Goal: Transaction & Acquisition: Purchase product/service

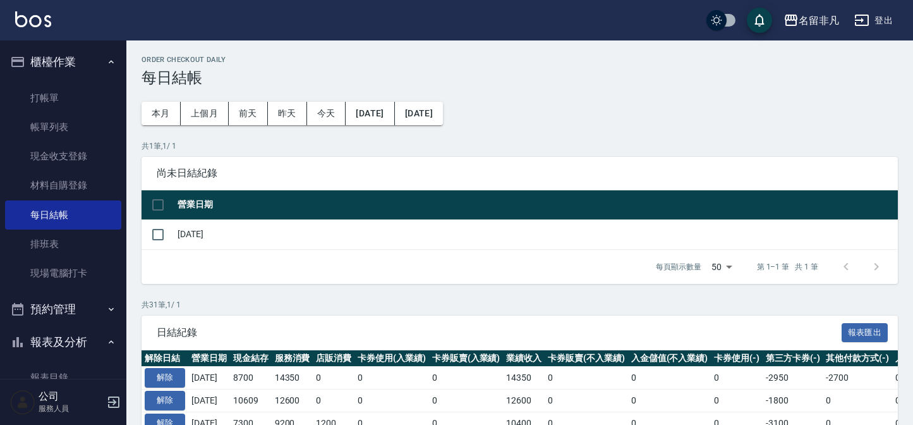
scroll to position [57, 0]
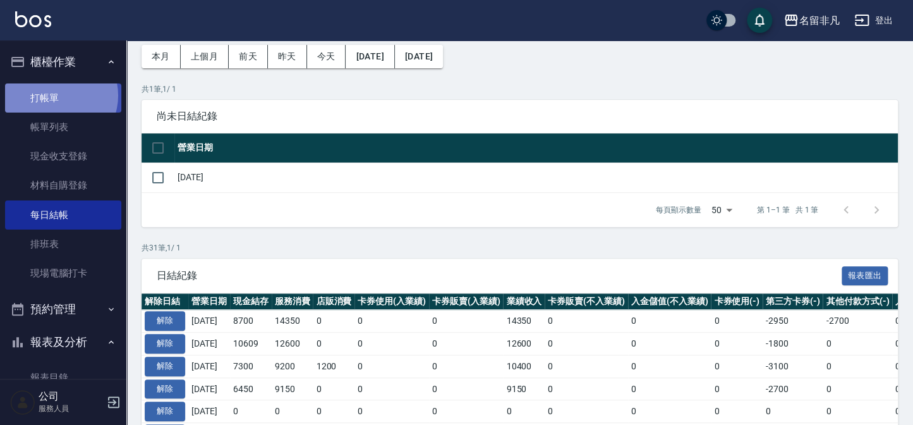
click at [55, 95] on link "打帳單" at bounding box center [63, 97] width 116 height 29
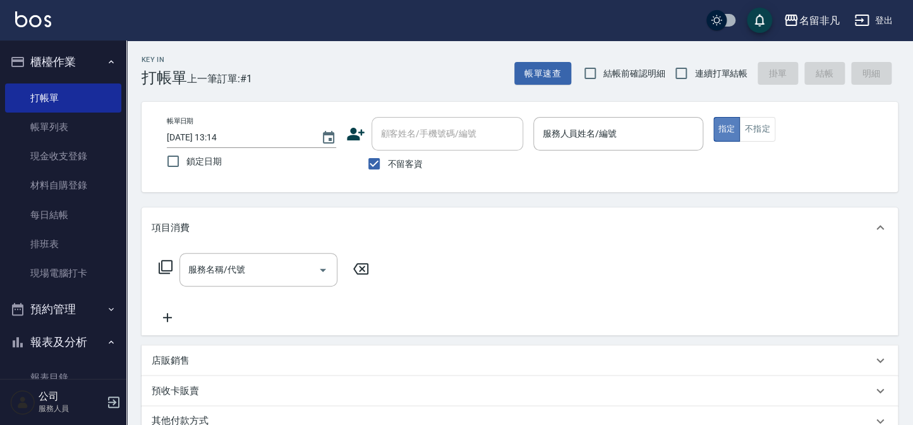
click at [721, 125] on button "指定" at bounding box center [727, 129] width 27 height 25
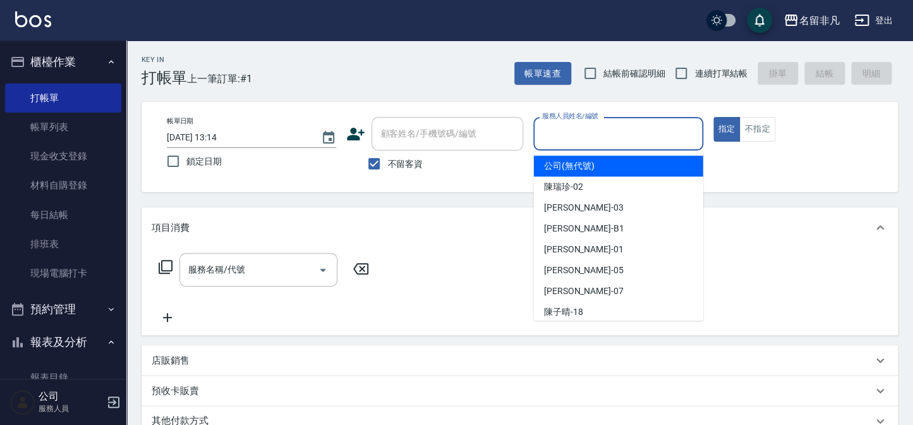
drag, startPoint x: 654, startPoint y: 133, endPoint x: 648, endPoint y: 157, distance: 25.3
click at [655, 133] on input "服務人員姓名/編號" at bounding box center [618, 134] width 158 height 22
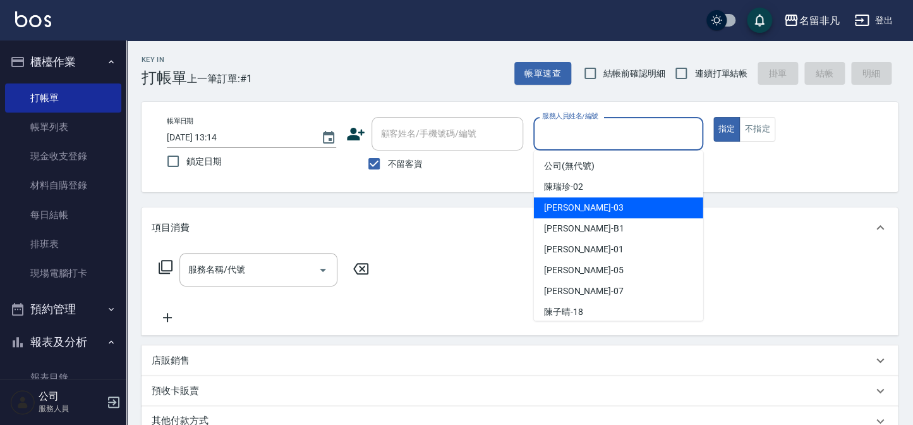
click at [622, 206] on div "[PERSON_NAME] -03" at bounding box center [618, 207] width 169 height 21
type input "[PERSON_NAME]-03"
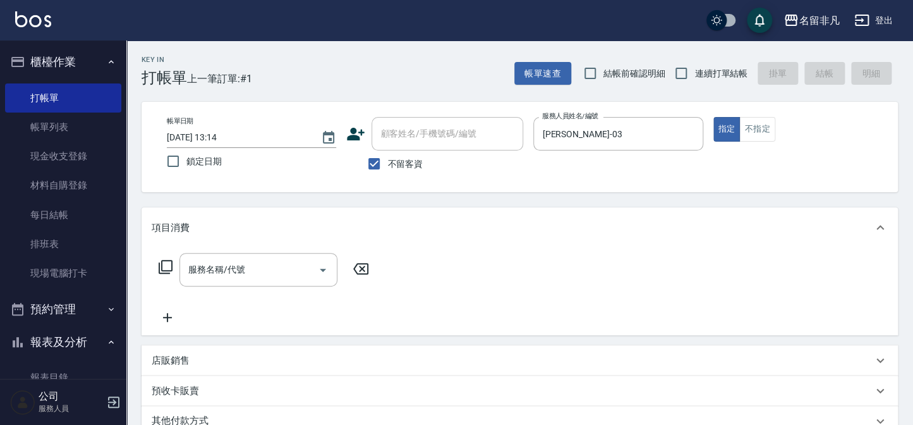
click at [169, 264] on icon at bounding box center [165, 266] width 15 height 15
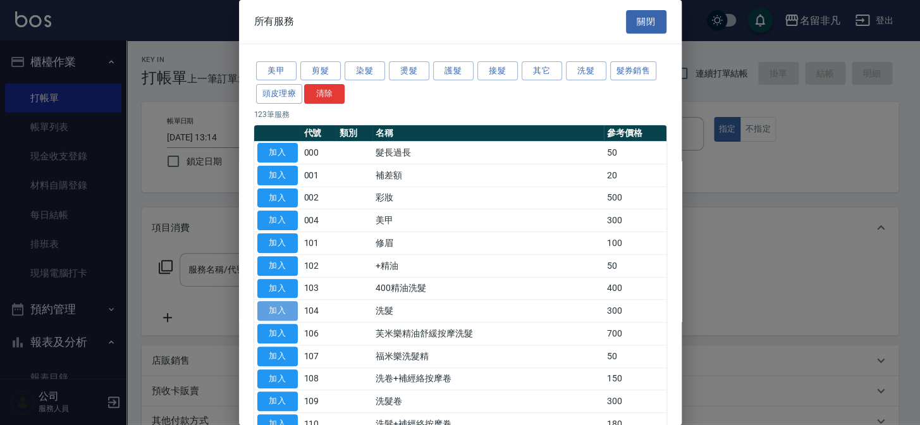
click at [284, 303] on button "加入" at bounding box center [277, 311] width 40 height 20
type input "洗髮(104)"
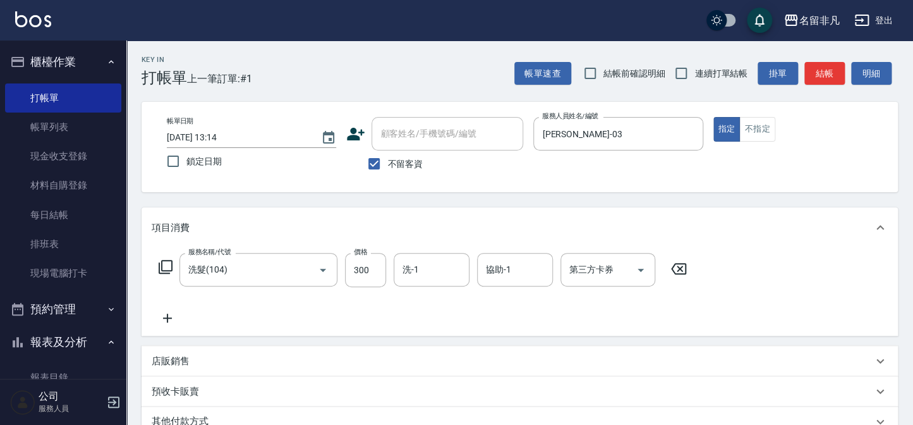
click at [164, 315] on icon at bounding box center [168, 317] width 32 height 15
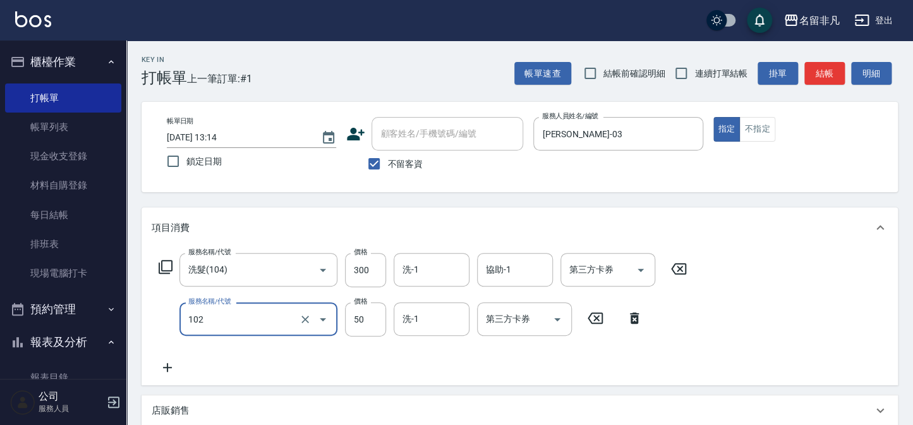
type input "+精油(102)"
click at [166, 367] on icon at bounding box center [167, 367] width 9 height 9
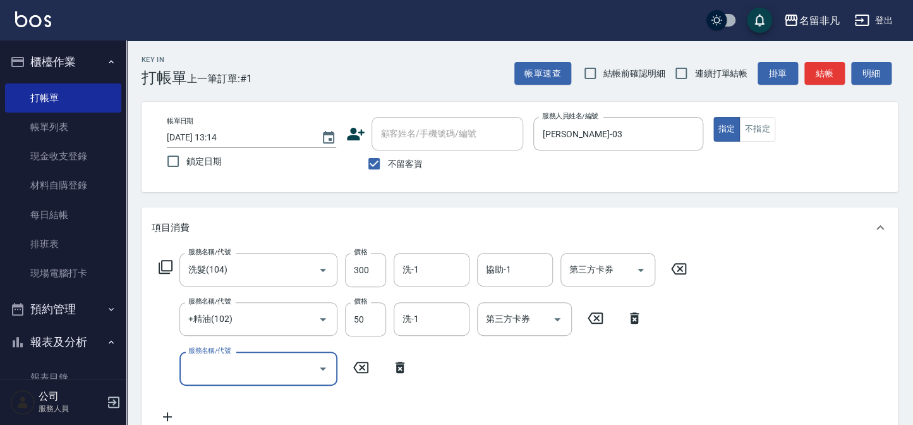
click at [164, 264] on icon at bounding box center [165, 266] width 15 height 15
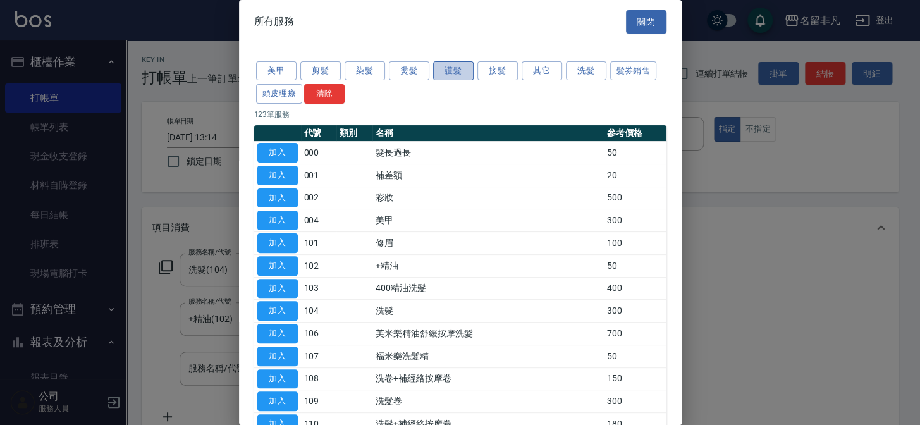
click at [461, 73] on button "護髮" at bounding box center [453, 71] width 40 height 20
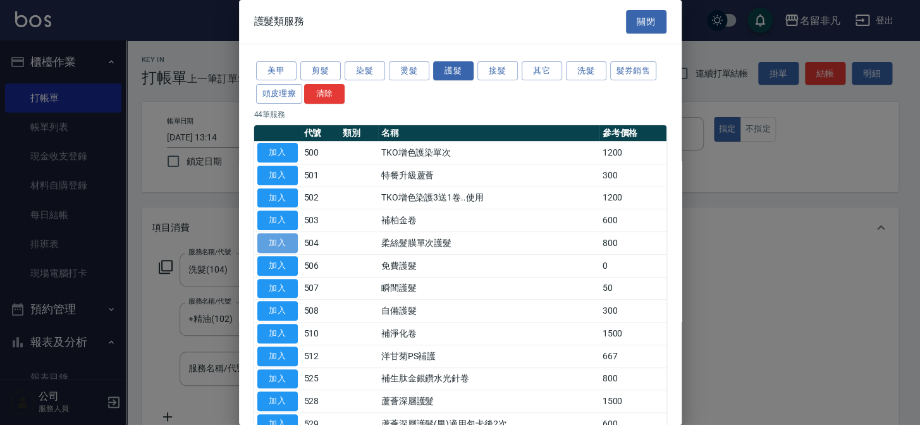
click at [290, 234] on button "加入" at bounding box center [277, 243] width 40 height 20
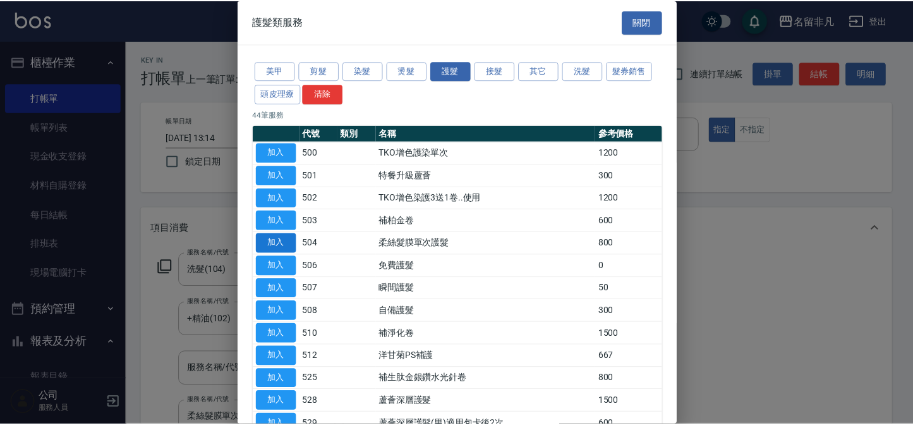
scroll to position [3, 0]
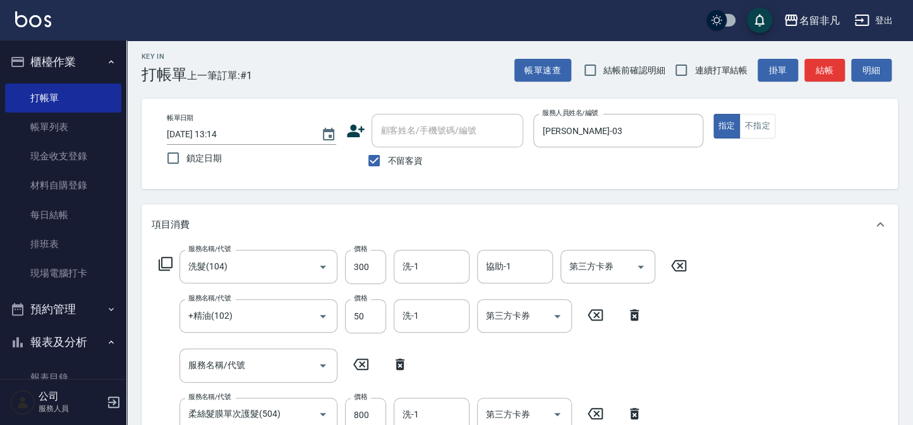
click at [399, 362] on icon at bounding box center [400, 363] width 9 height 11
type input "柔絲髮膜單次護髮(504)"
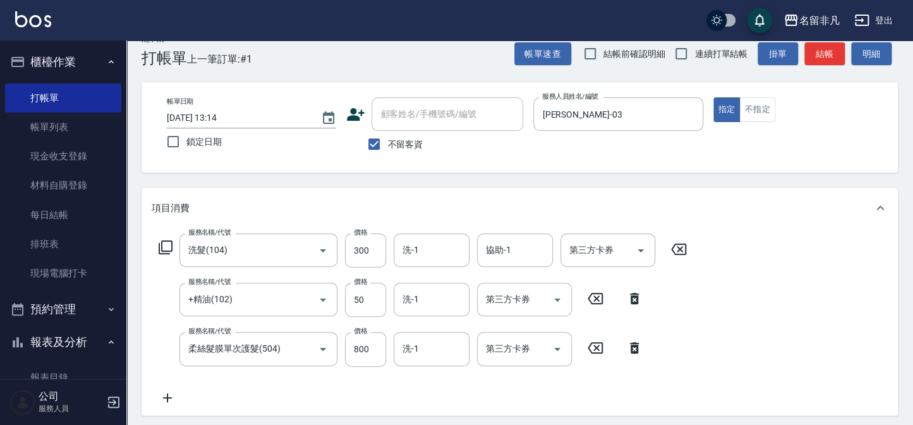
scroll to position [0, 0]
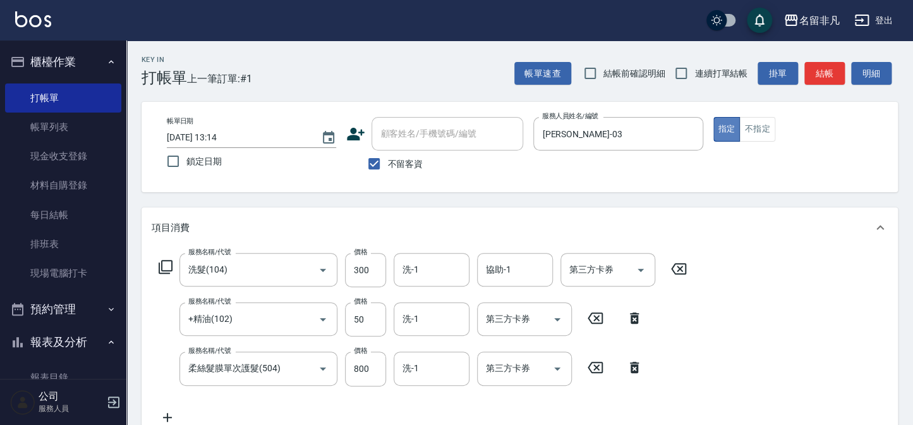
click at [726, 126] on button "指定" at bounding box center [727, 129] width 27 height 25
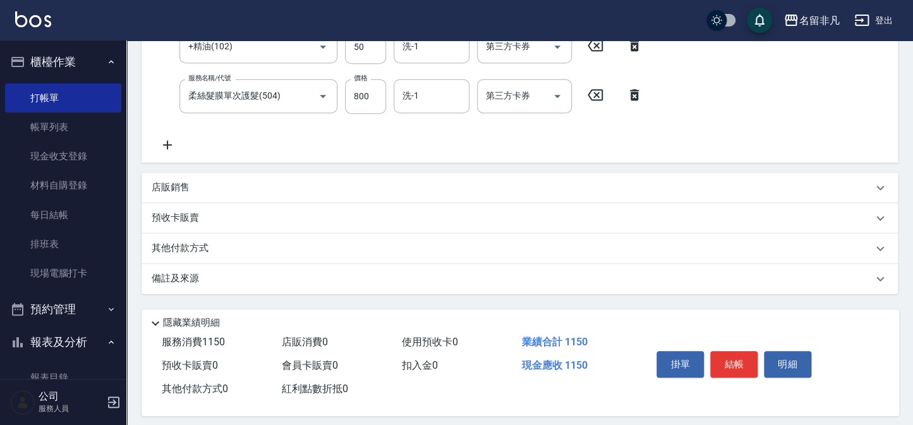
scroll to position [281, 0]
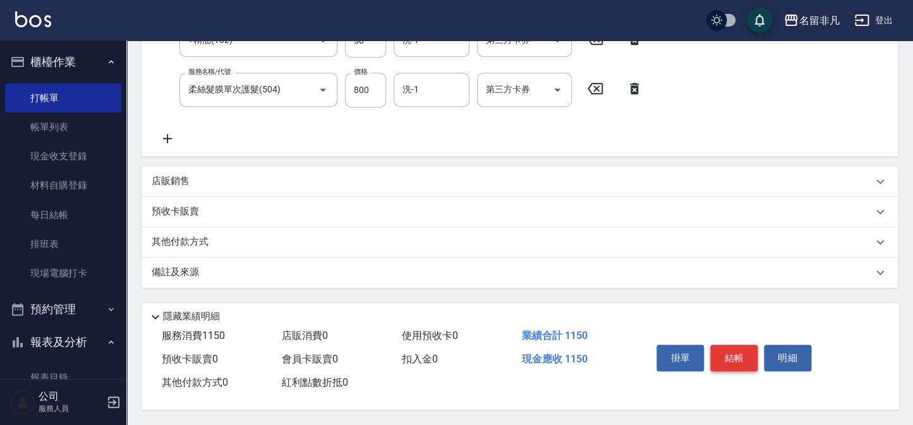
click at [735, 355] on button "結帳" at bounding box center [733, 357] width 47 height 27
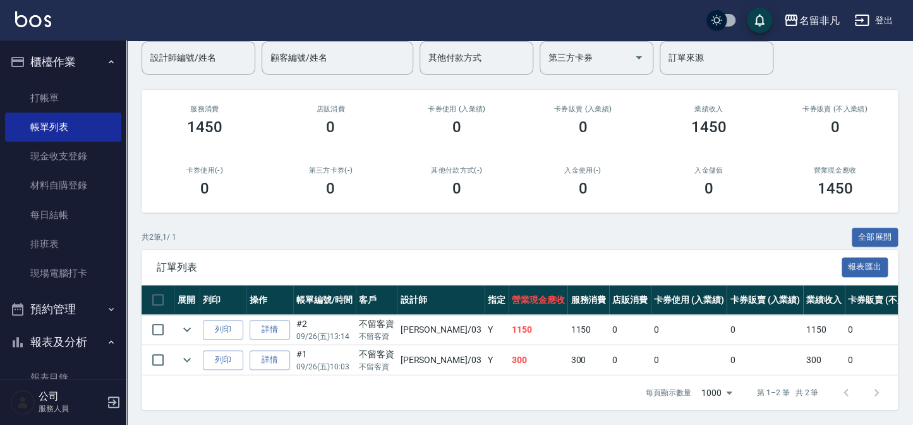
scroll to position [114, 0]
click at [217, 320] on button "列印" at bounding box center [223, 330] width 40 height 20
click at [77, 339] on button "報表及分析" at bounding box center [63, 341] width 116 height 33
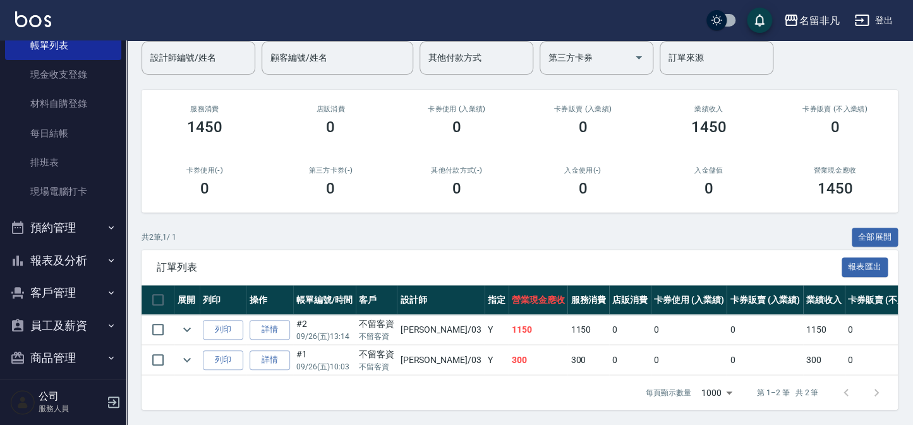
scroll to position [92, 0]
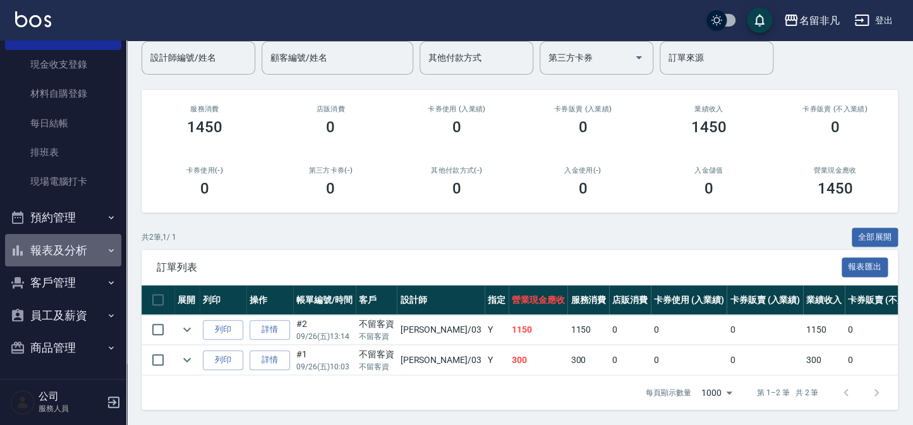
click at [81, 248] on button "報表及分析" at bounding box center [63, 250] width 116 height 33
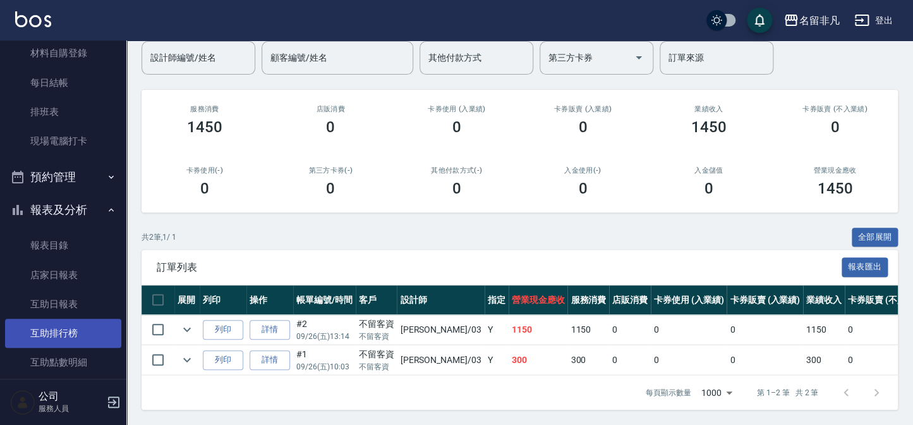
scroll to position [149, 0]
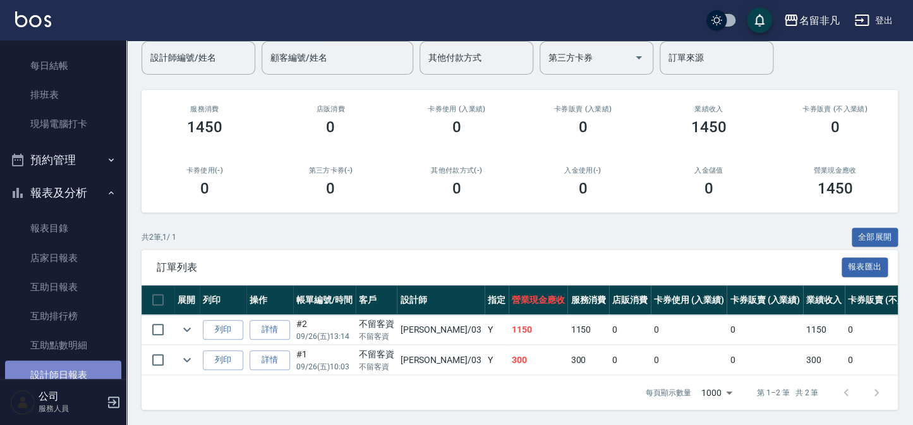
click at [75, 375] on link "設計師日報表" at bounding box center [63, 374] width 116 height 29
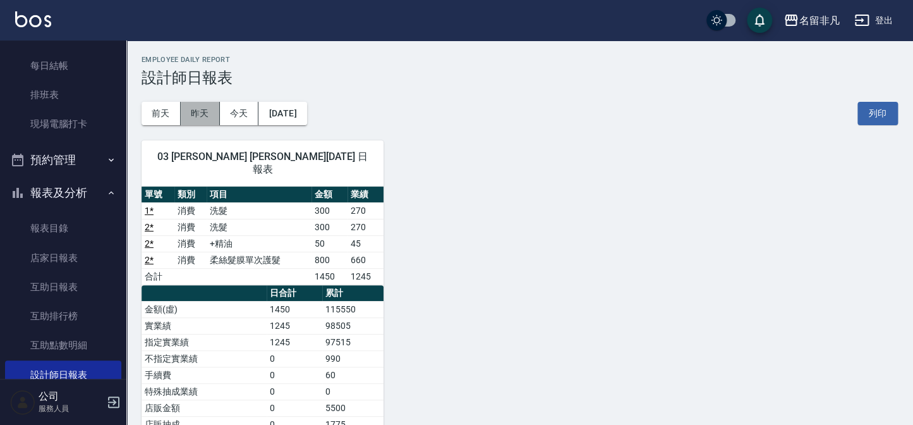
click at [202, 110] on button "昨天" at bounding box center [200, 113] width 39 height 23
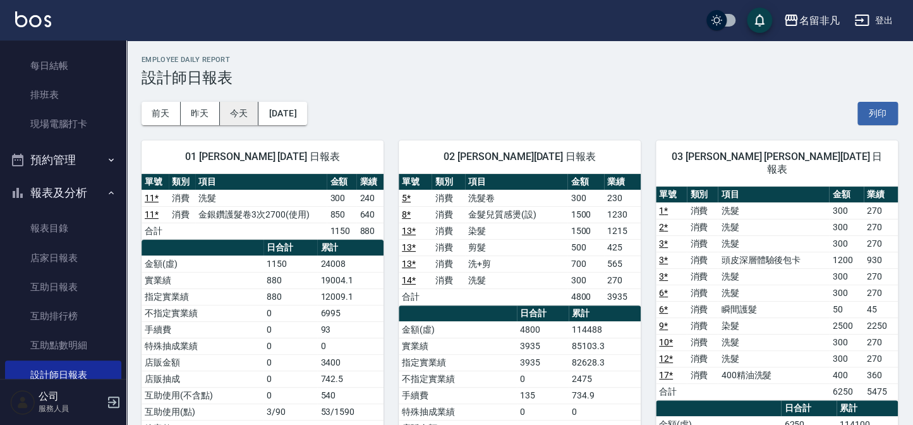
click at [240, 108] on button "今天" at bounding box center [239, 113] width 39 height 23
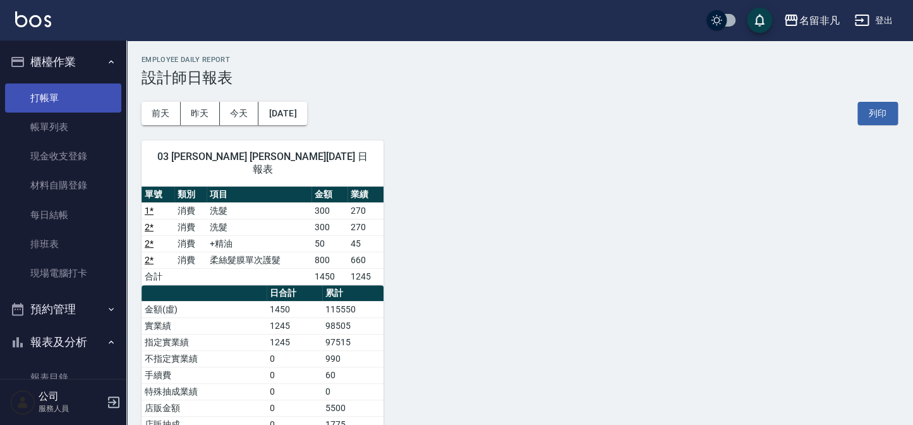
click at [65, 95] on link "打帳單" at bounding box center [63, 97] width 116 height 29
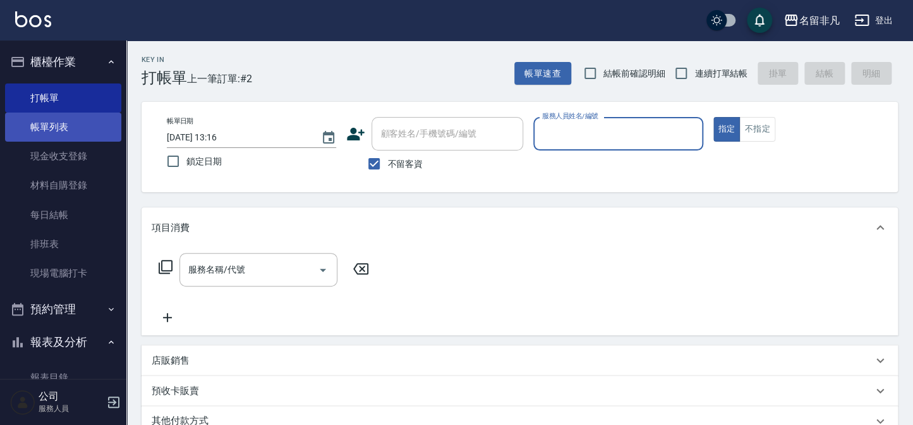
click at [47, 136] on link "帳單列表" at bounding box center [63, 126] width 116 height 29
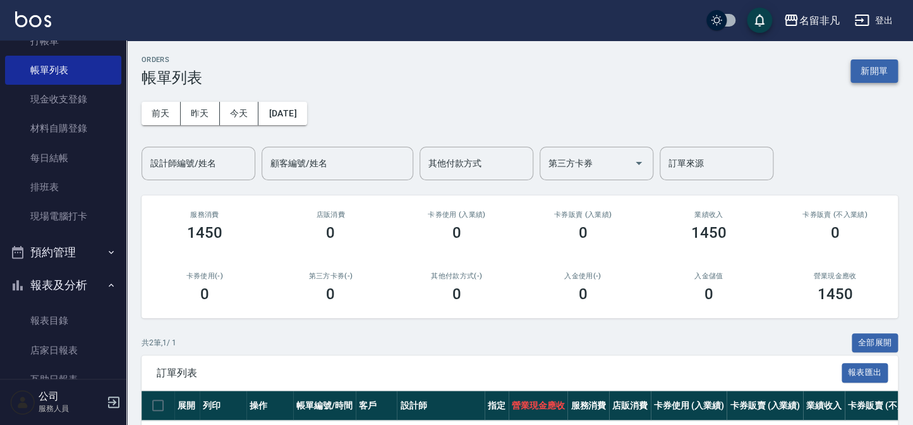
click at [875, 82] on button "新開單" at bounding box center [874, 70] width 47 height 23
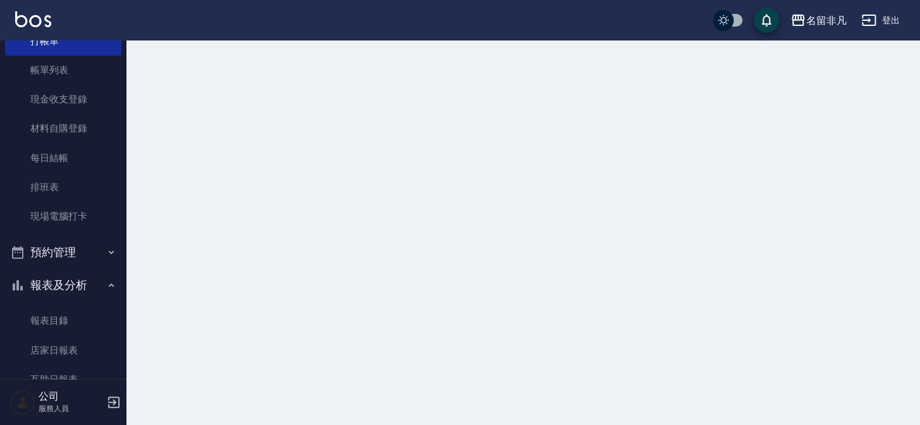
click at [874, 76] on div at bounding box center [460, 212] width 920 height 425
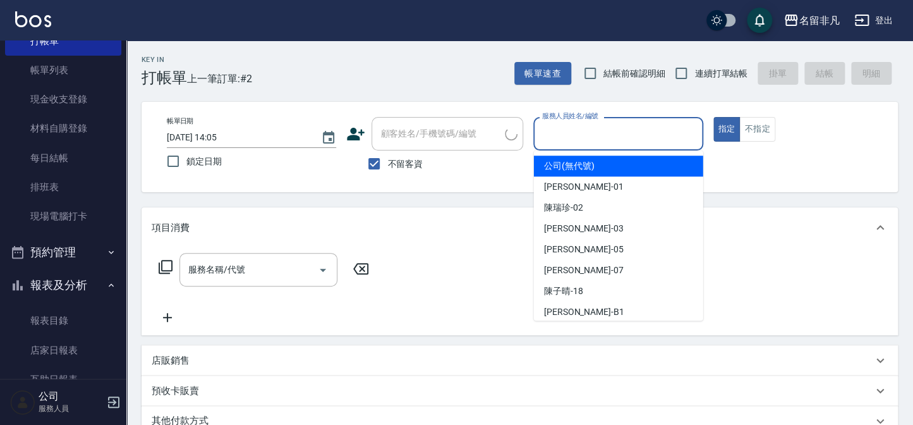
click at [628, 130] on input "服務人員姓名/編號" at bounding box center [618, 134] width 158 height 22
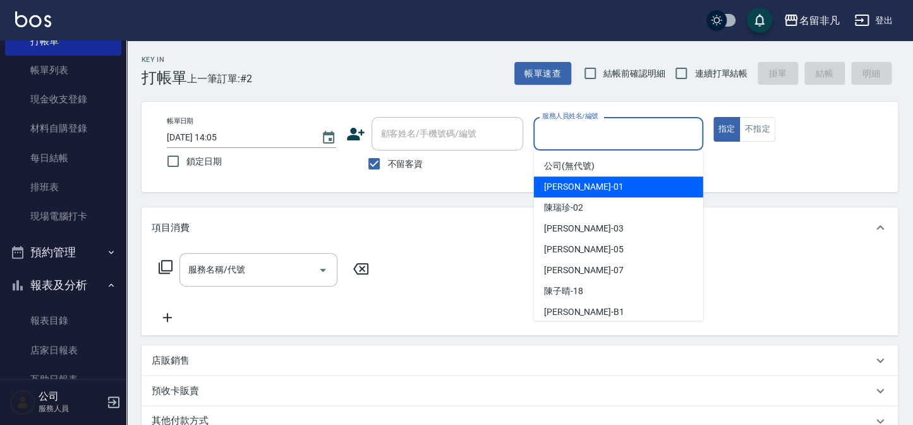
click at [587, 191] on span "[PERSON_NAME] -01" at bounding box center [584, 186] width 80 height 13
type input "[PERSON_NAME]-01"
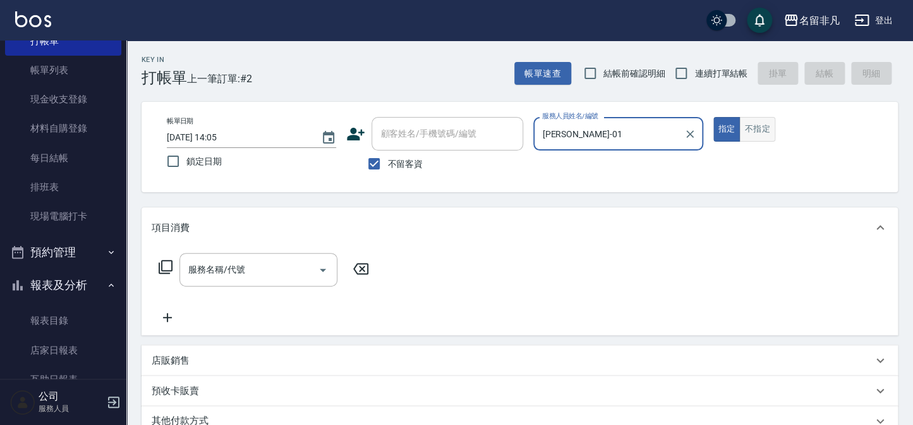
click at [773, 134] on button "不指定" at bounding box center [756, 129] width 35 height 25
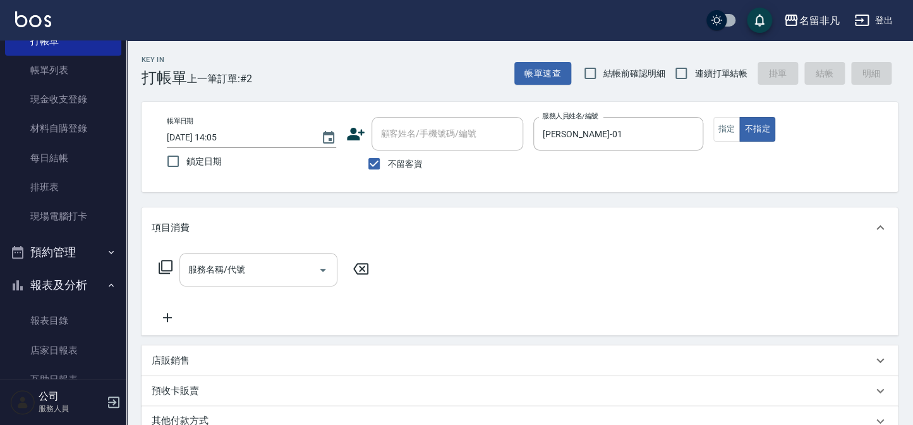
click at [289, 272] on input "服務名稱/代號" at bounding box center [249, 269] width 128 height 22
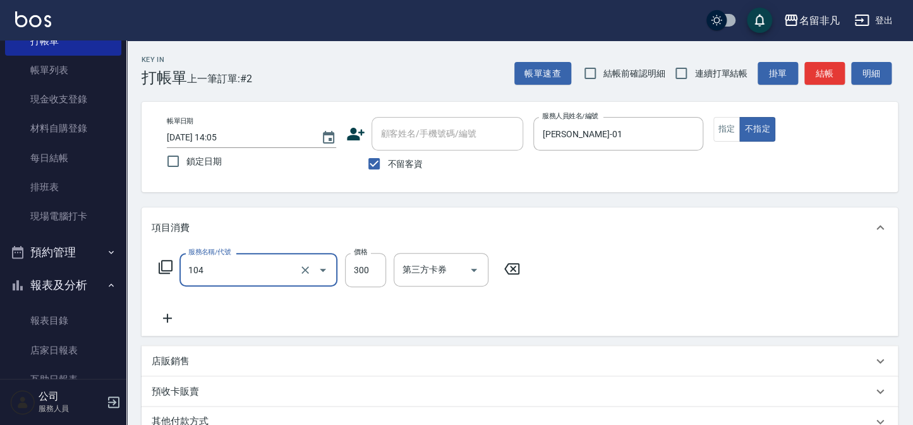
type input "洗髮(104)"
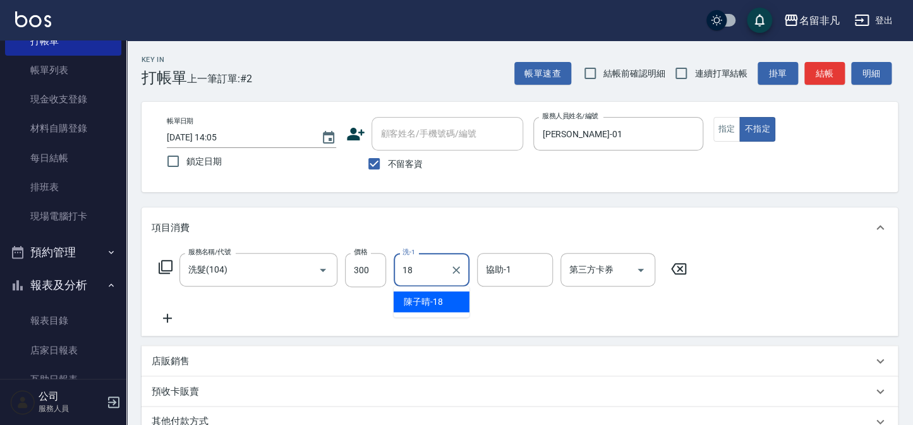
type input "[PERSON_NAME]-18"
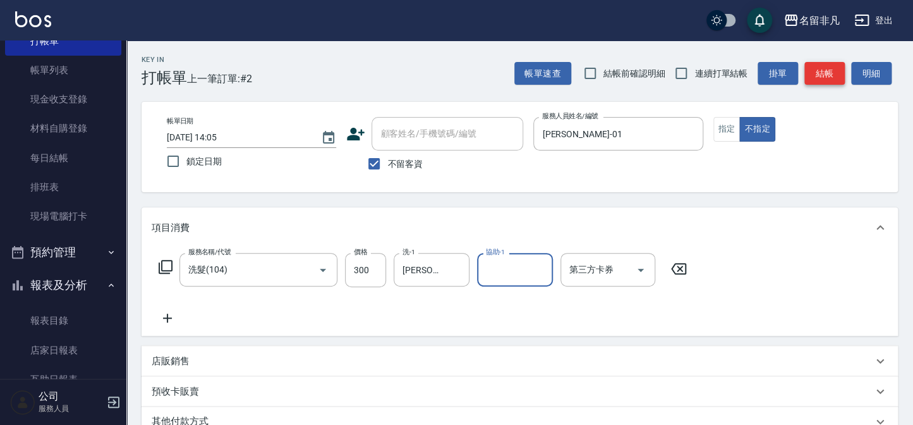
click at [822, 73] on button "結帳" at bounding box center [825, 73] width 40 height 23
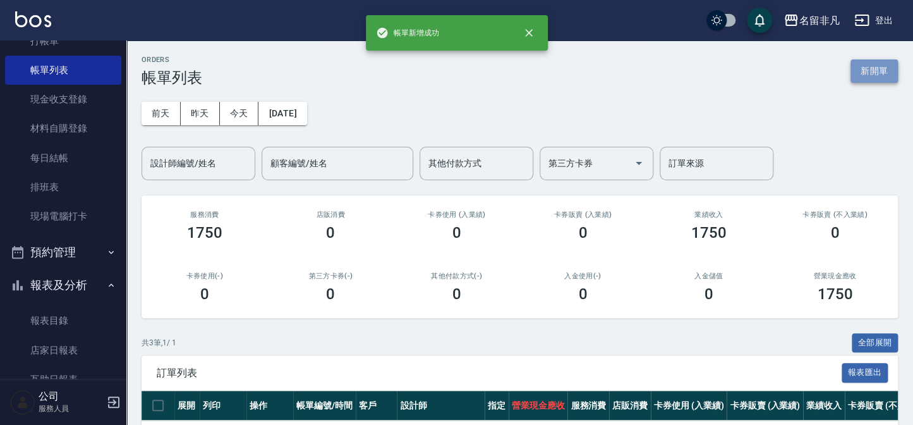
click at [854, 66] on button "新開單" at bounding box center [874, 70] width 47 height 23
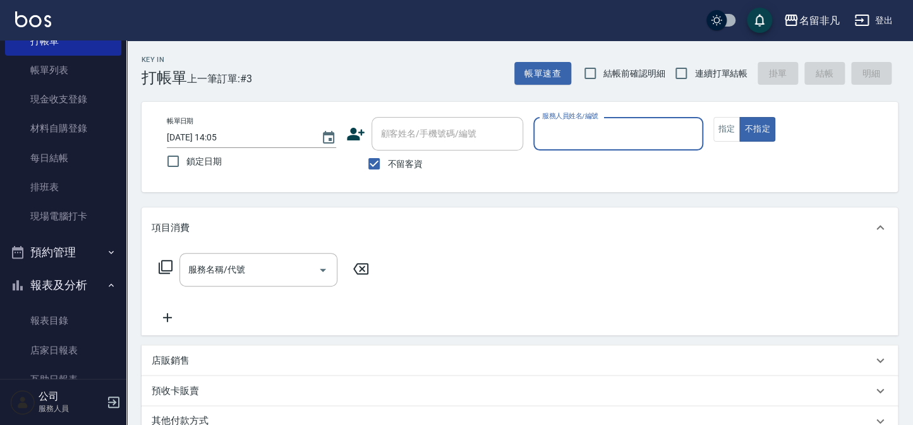
click at [630, 145] on div "服務人員姓名/編號" at bounding box center [617, 133] width 169 height 33
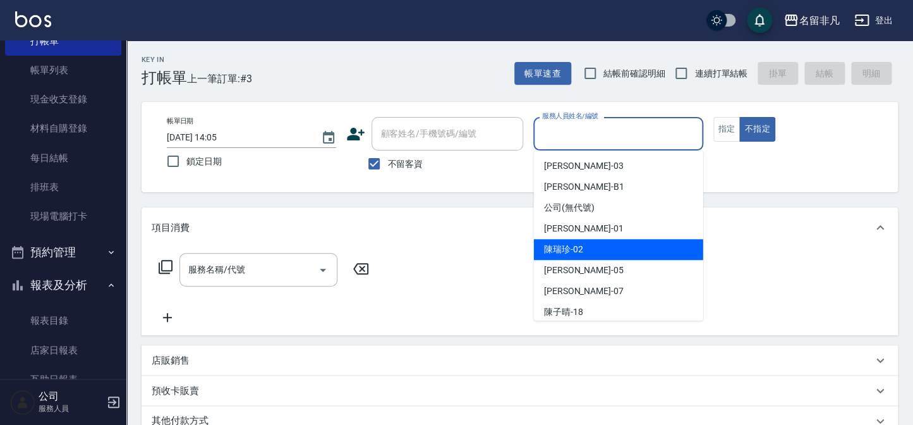
click at [581, 245] on span "[PERSON_NAME]-02" at bounding box center [563, 249] width 39 height 13
type input "[PERSON_NAME]-02"
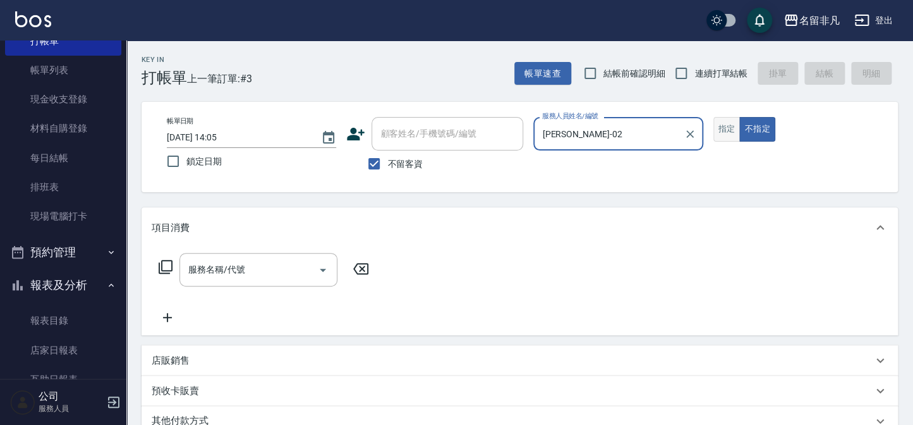
click at [720, 126] on button "指定" at bounding box center [727, 129] width 27 height 25
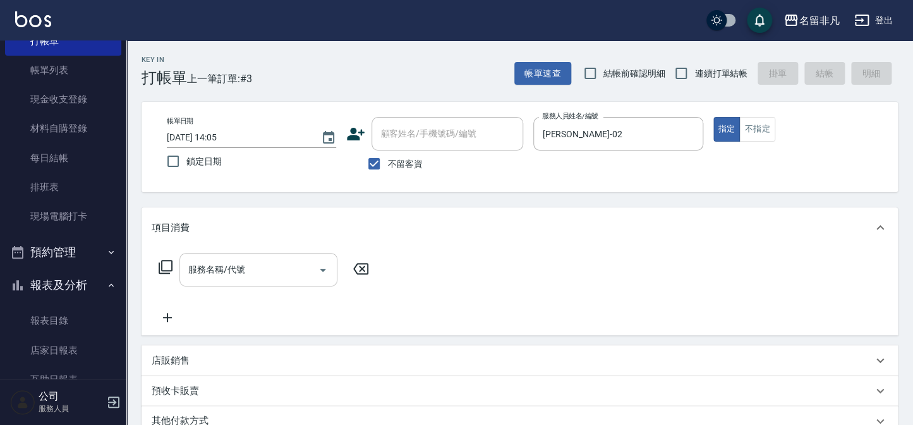
click at [206, 272] on input "服務名稱/代號" at bounding box center [249, 269] width 128 height 22
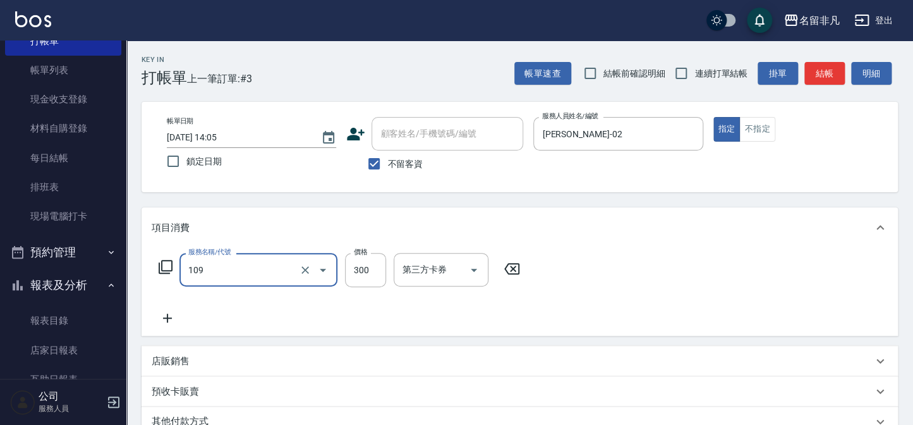
type input "洗髮卷(109)"
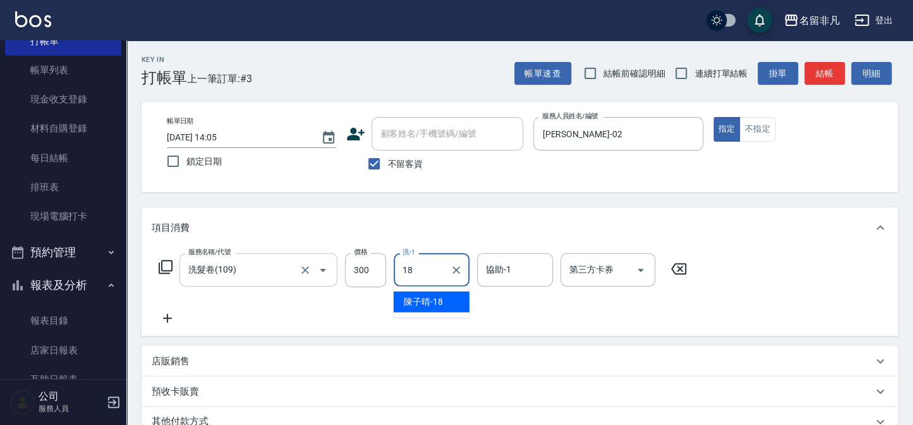
type input "[PERSON_NAME]-18"
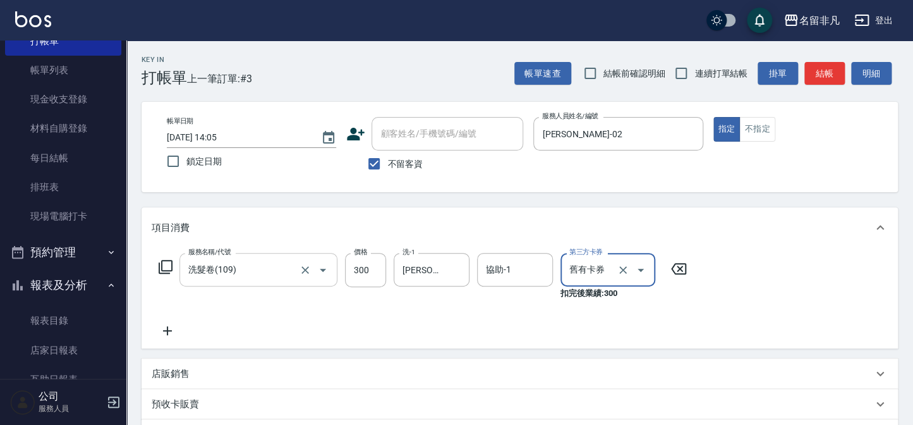
type input "舊有卡券"
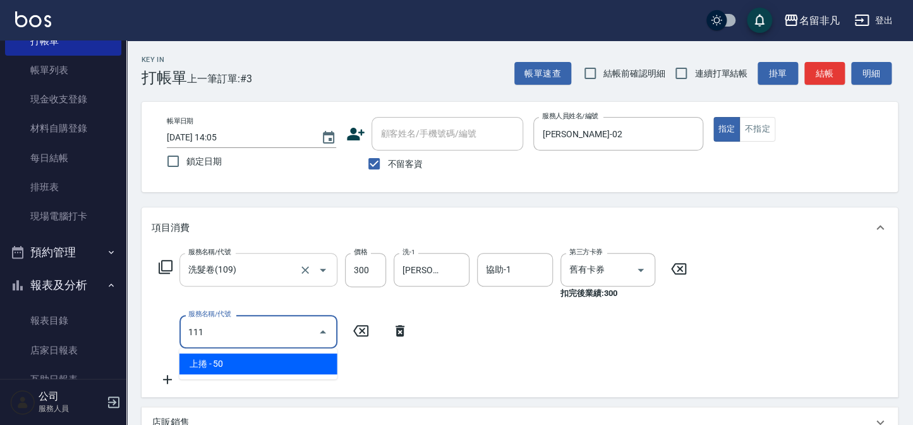
type input "上捲(111)"
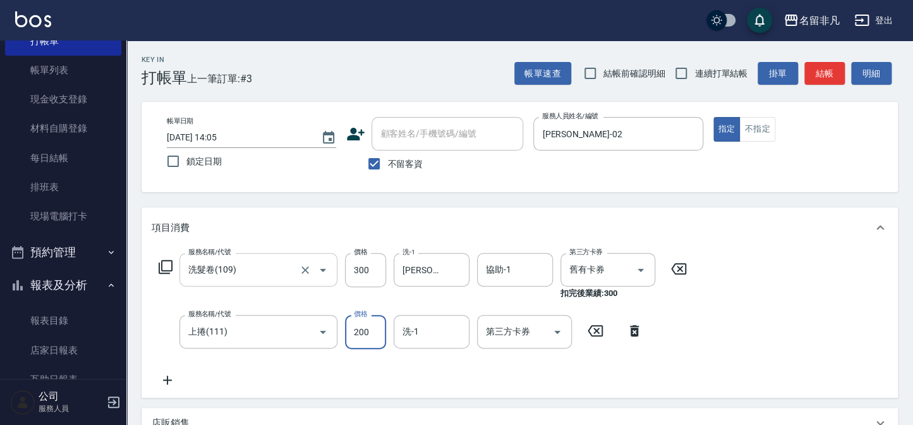
type input "200"
click at [830, 73] on button "結帳" at bounding box center [825, 73] width 40 height 23
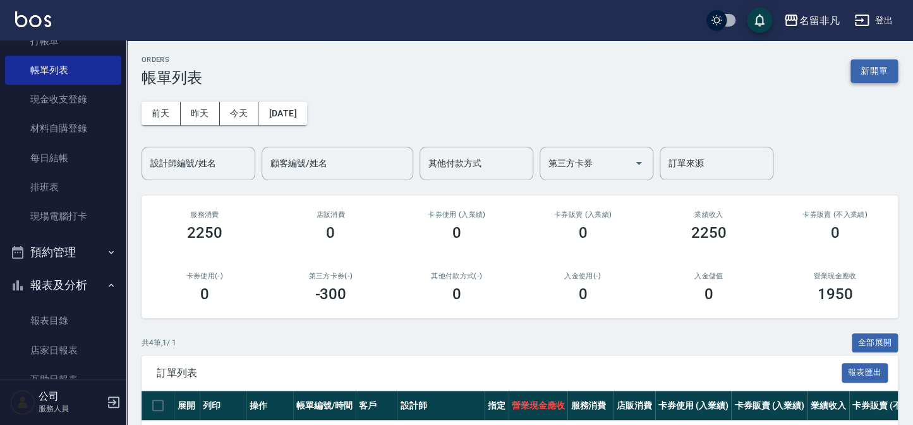
click at [857, 73] on button "新開單" at bounding box center [874, 70] width 47 height 23
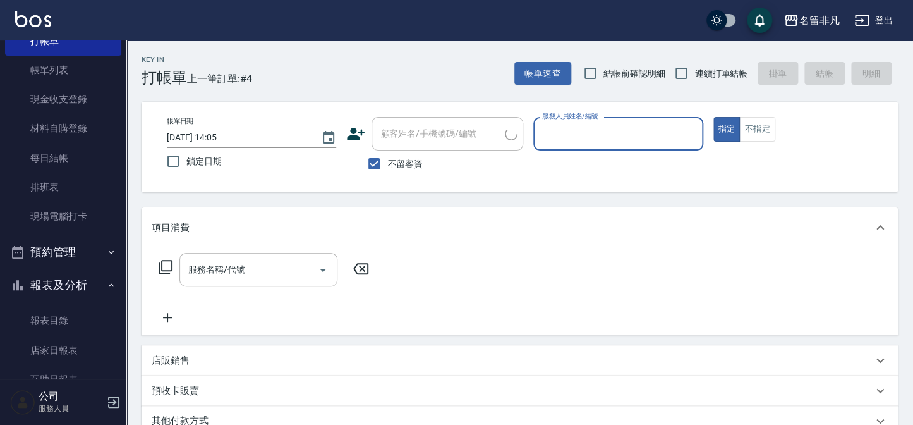
click at [650, 140] on input "服務人員姓名/編號" at bounding box center [618, 134] width 158 height 22
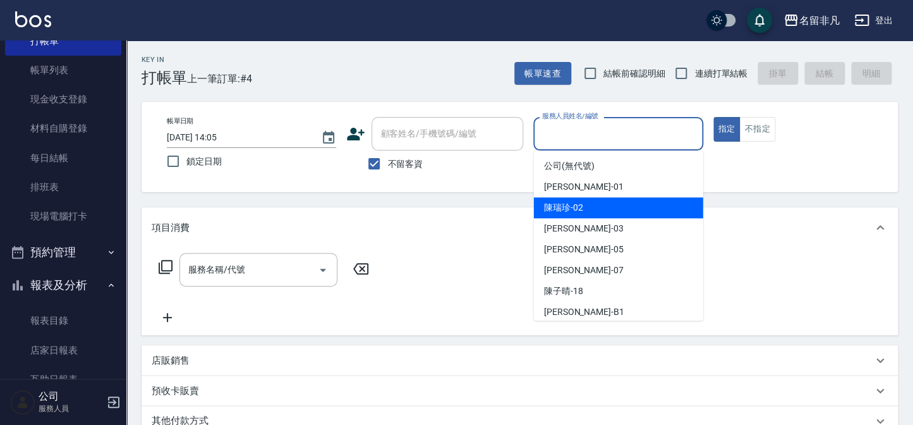
drag, startPoint x: 608, startPoint y: 198, endPoint x: 600, endPoint y: 198, distance: 8.2
click at [607, 198] on div "[PERSON_NAME]-02" at bounding box center [618, 207] width 169 height 21
type input "[PERSON_NAME]-02"
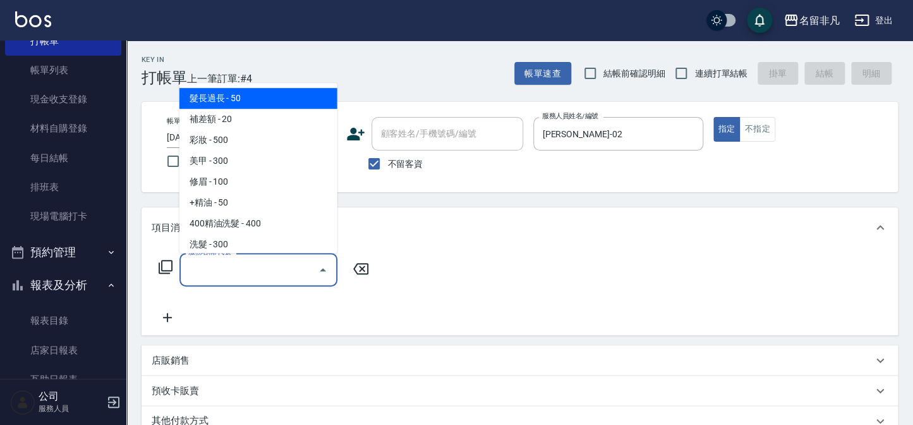
click at [257, 266] on input "服務名稱/代號" at bounding box center [249, 269] width 128 height 22
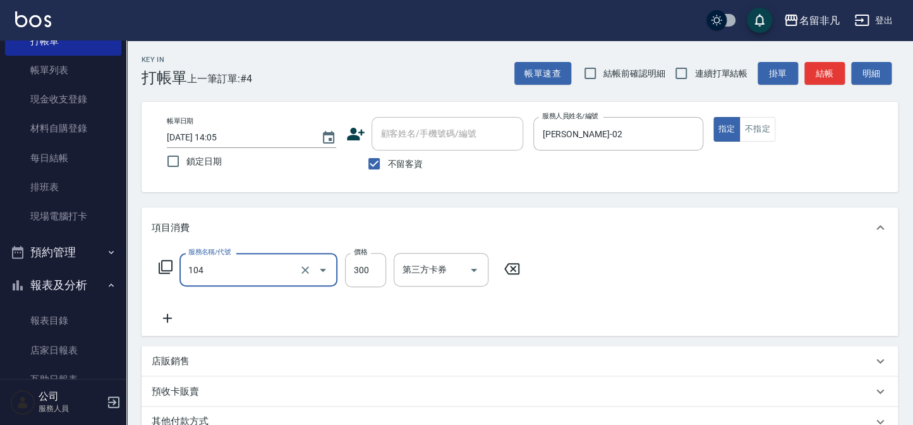
type input "洗髮(104)"
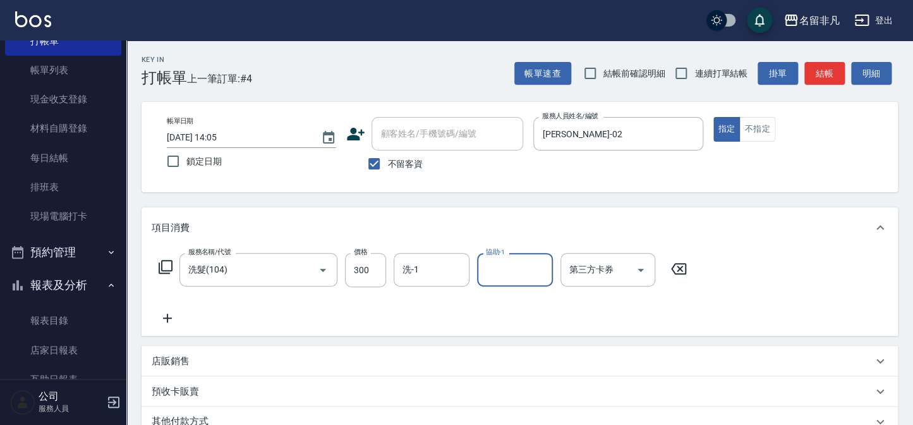
click at [166, 269] on icon at bounding box center [165, 266] width 15 height 15
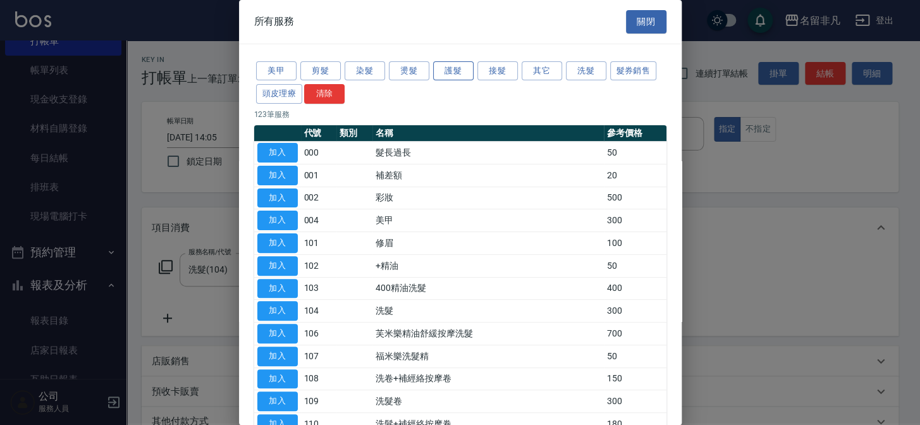
click at [442, 70] on button "護髮" at bounding box center [453, 71] width 40 height 20
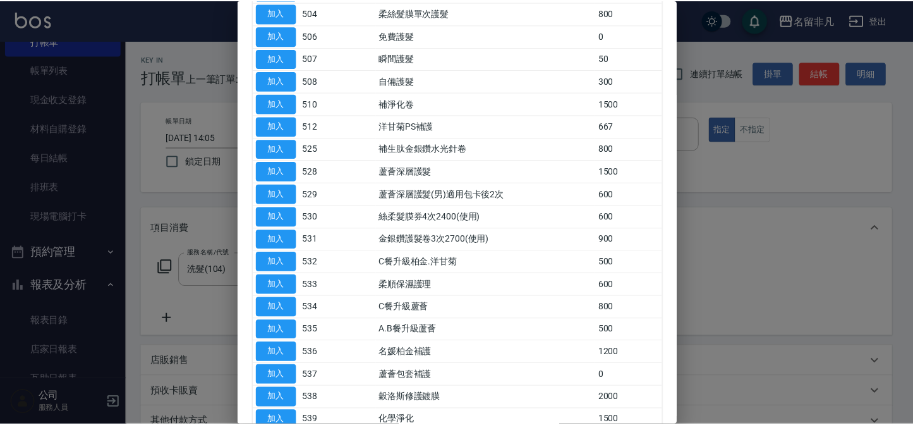
scroll to position [287, 0]
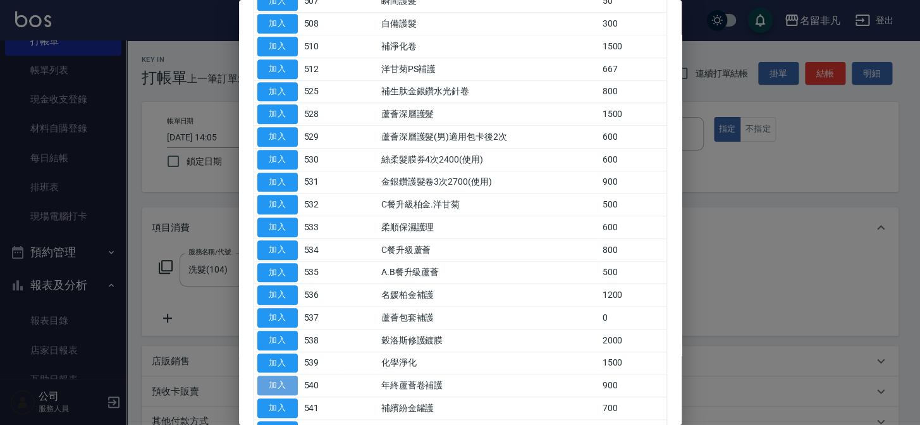
click at [277, 377] on button "加入" at bounding box center [277, 385] width 40 height 20
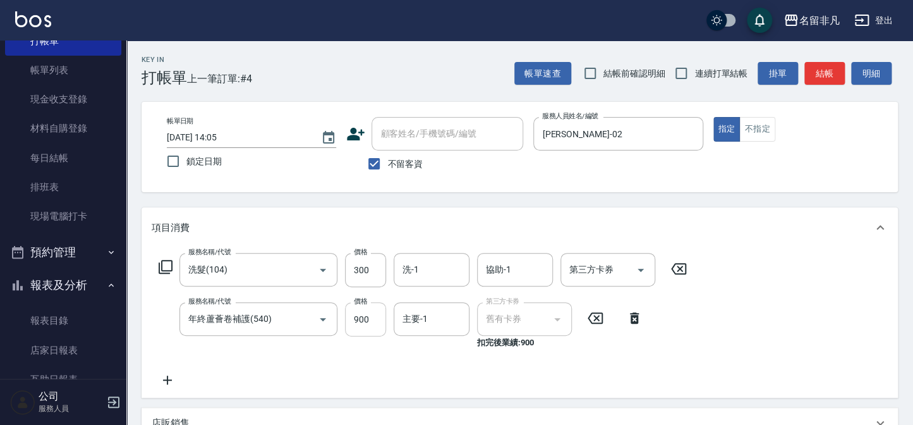
click at [364, 313] on input "900" at bounding box center [365, 319] width 41 height 34
type input "1000"
type input "[PERSON_NAME]-18"
click at [828, 69] on button "結帳" at bounding box center [825, 73] width 40 height 23
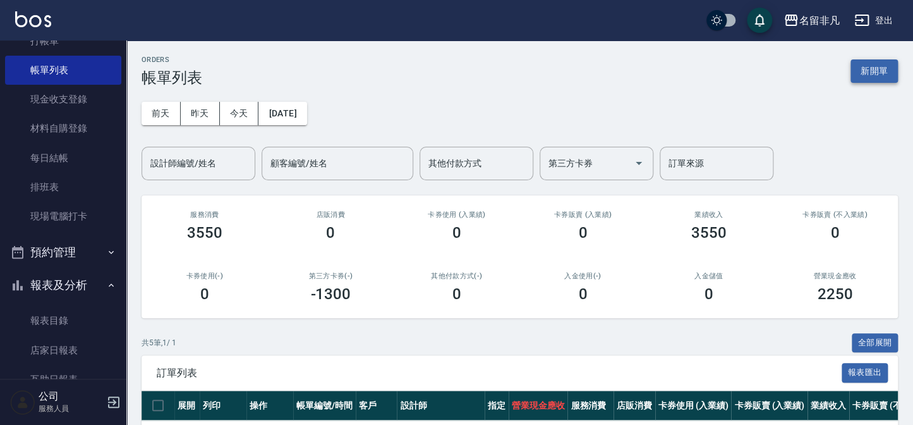
click at [872, 73] on button "新開單" at bounding box center [874, 70] width 47 height 23
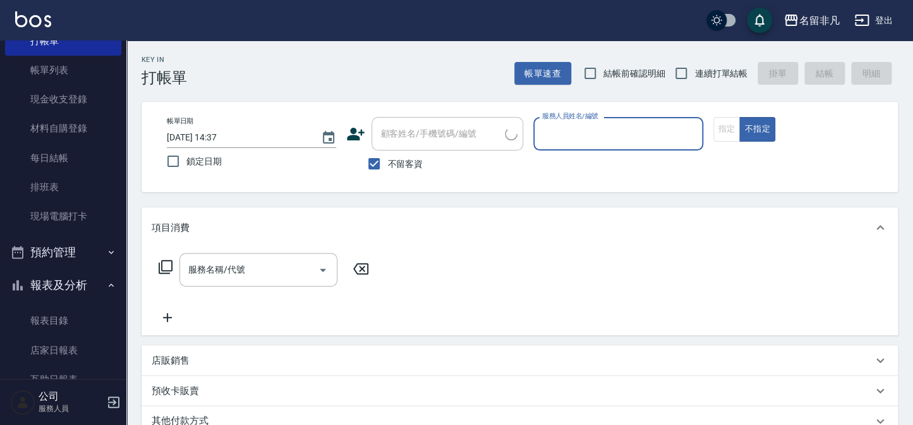
click at [671, 137] on input "服務人員姓名/編號" at bounding box center [618, 134] width 158 height 22
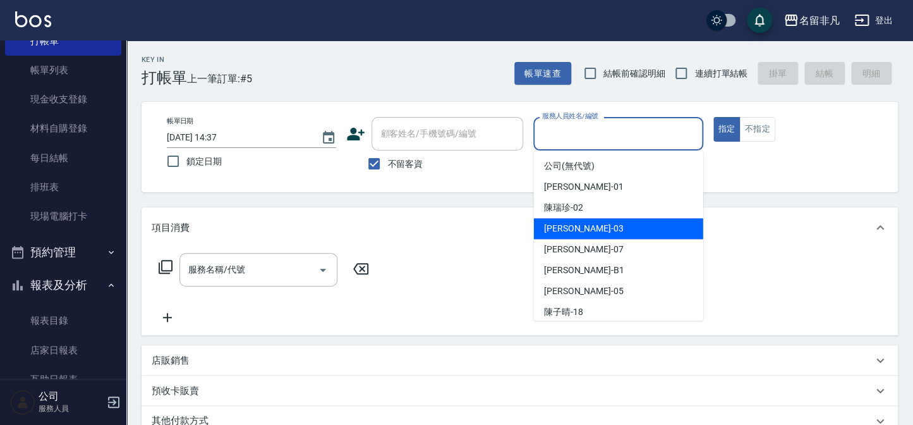
drag, startPoint x: 620, startPoint y: 228, endPoint x: 635, endPoint y: 214, distance: 20.2
click at [623, 228] on div "[PERSON_NAME] -03" at bounding box center [618, 228] width 169 height 21
type input "[PERSON_NAME]-03"
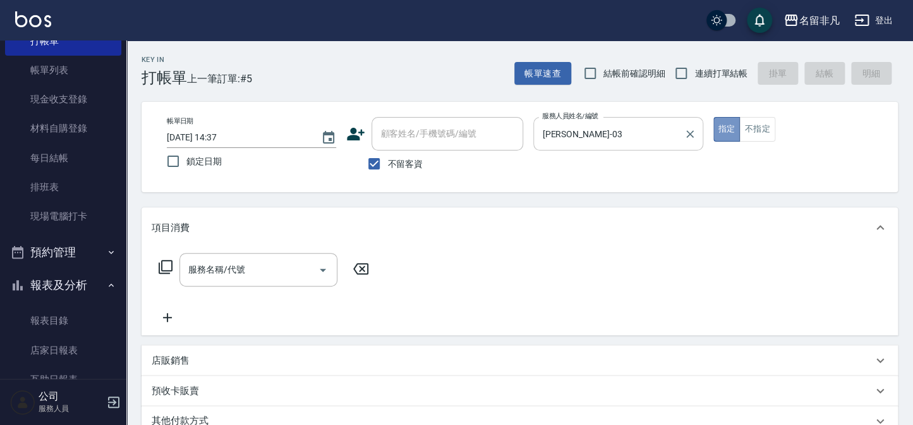
drag, startPoint x: 719, startPoint y: 128, endPoint x: 617, endPoint y: 127, distance: 101.8
click at [714, 128] on button "指定" at bounding box center [727, 129] width 27 height 25
click at [164, 267] on icon at bounding box center [165, 266] width 15 height 15
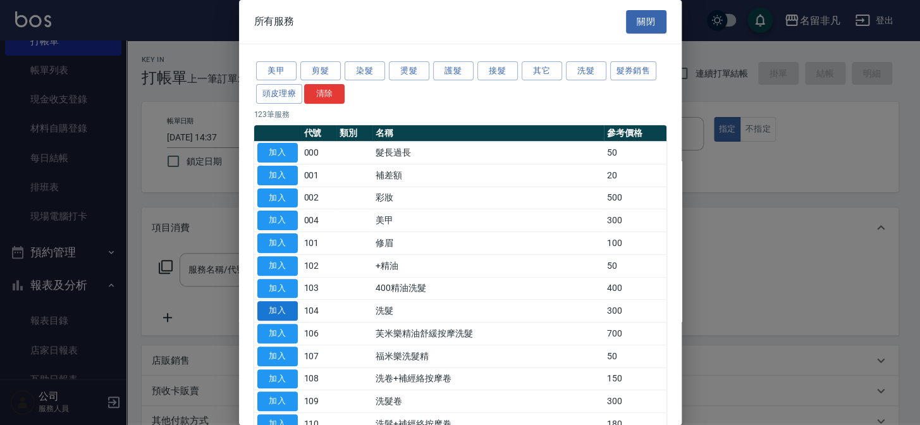
click at [270, 309] on button "加入" at bounding box center [277, 311] width 40 height 20
type input "洗髮(104)"
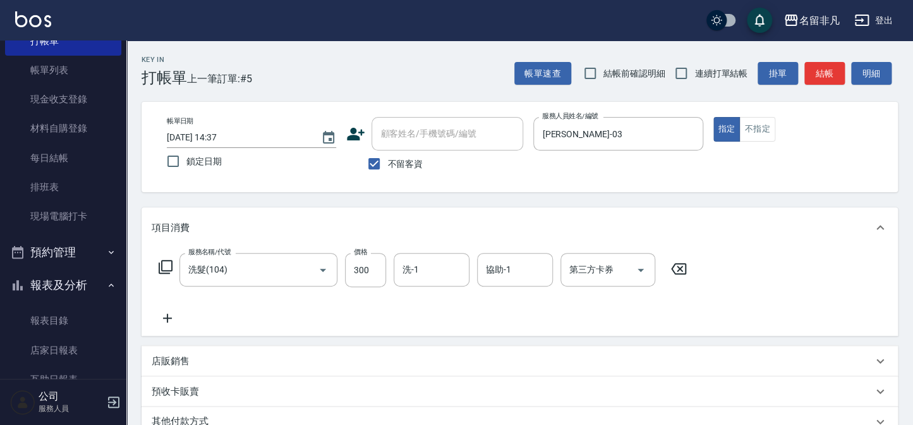
click at [176, 318] on icon at bounding box center [168, 317] width 32 height 15
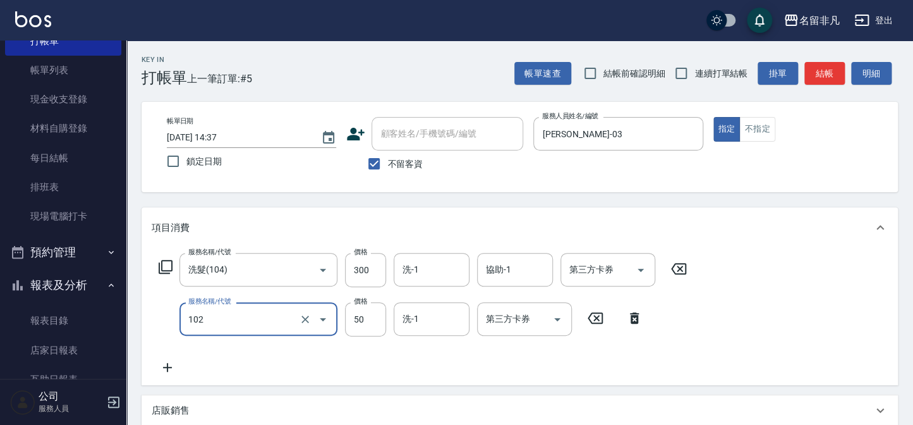
type input "+精油(102)"
click at [173, 368] on icon at bounding box center [168, 367] width 32 height 15
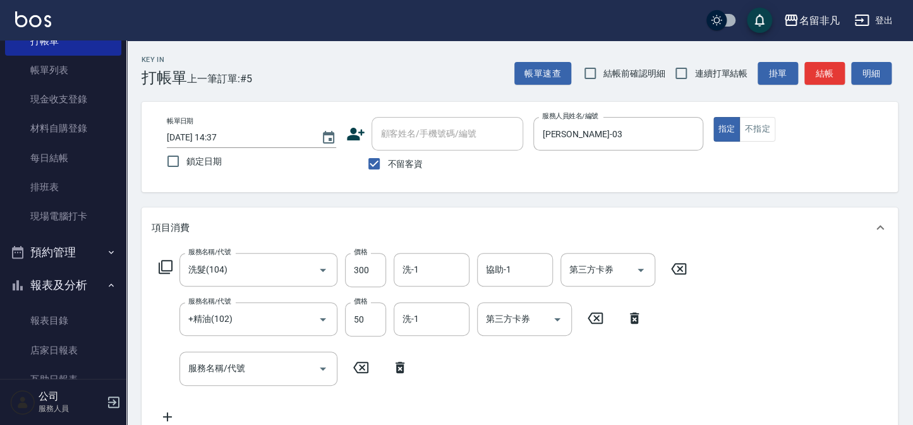
click at [162, 260] on icon at bounding box center [166, 267] width 14 height 14
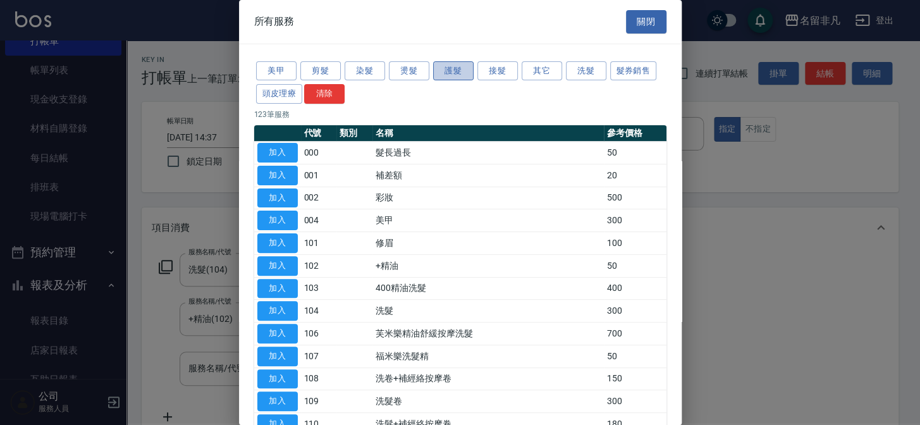
click at [450, 67] on button "護髮" at bounding box center [453, 71] width 40 height 20
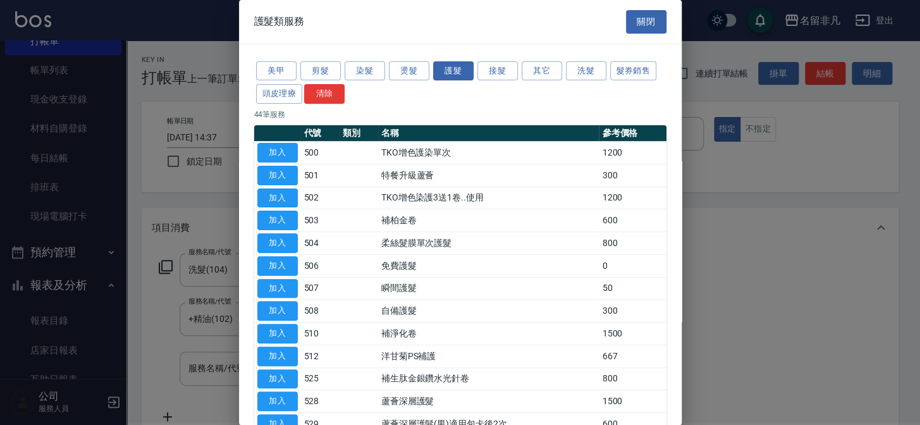
scroll to position [114, 0]
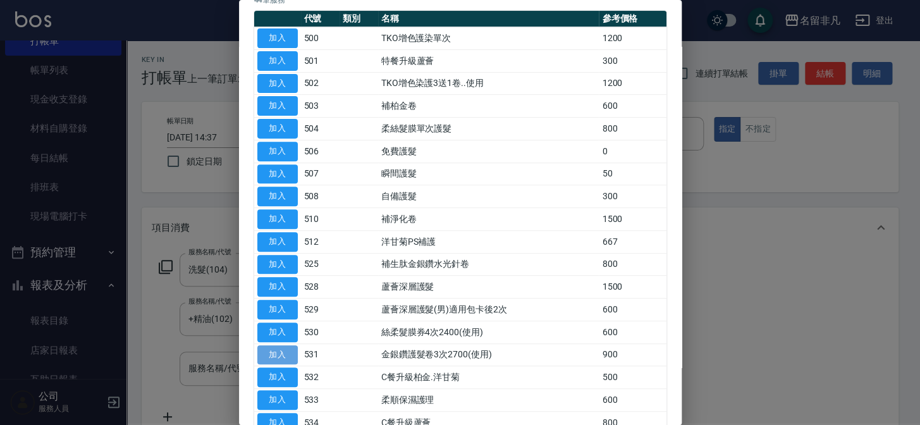
click at [282, 351] on button "加入" at bounding box center [277, 355] width 40 height 20
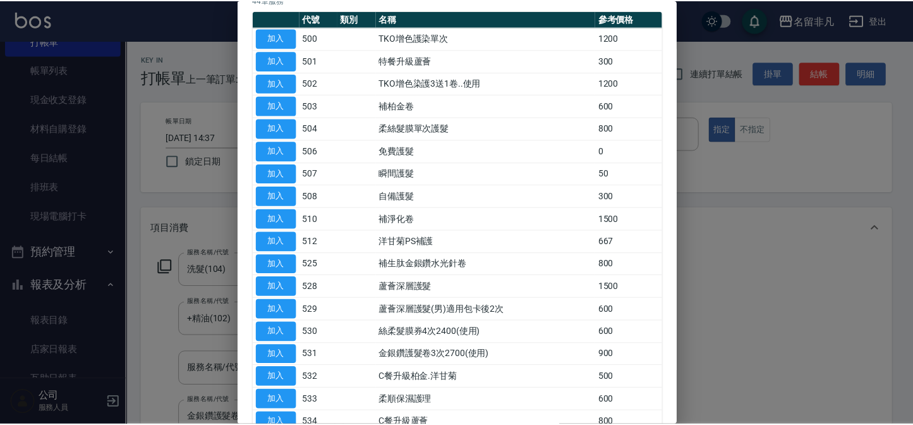
scroll to position [3, 0]
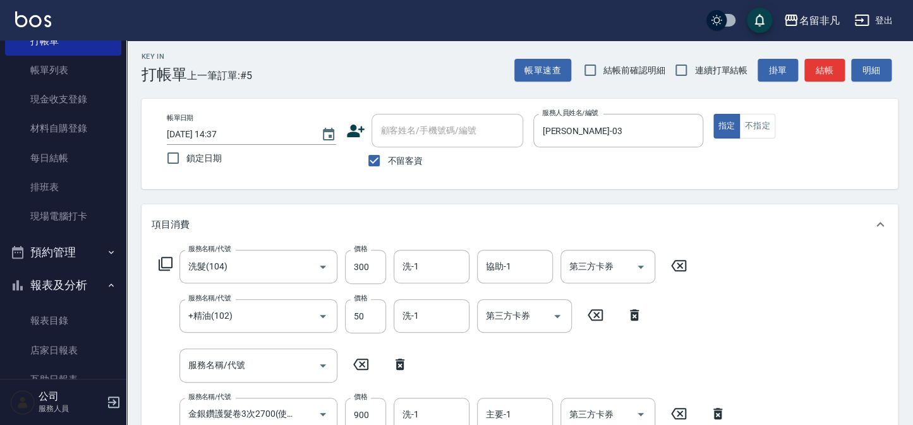
click at [399, 362] on icon at bounding box center [400, 363] width 9 height 11
type input "金銀鑽護髮卷3次2700(使用)(531)"
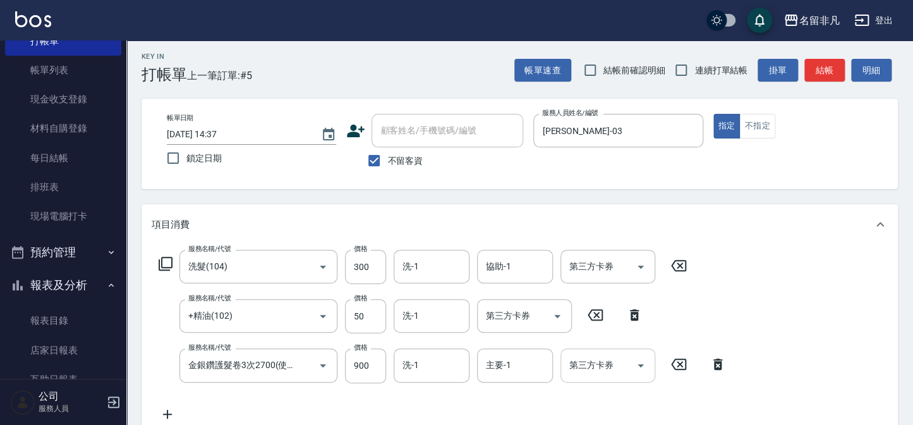
click at [602, 367] on input "第三方卡券" at bounding box center [598, 365] width 64 height 22
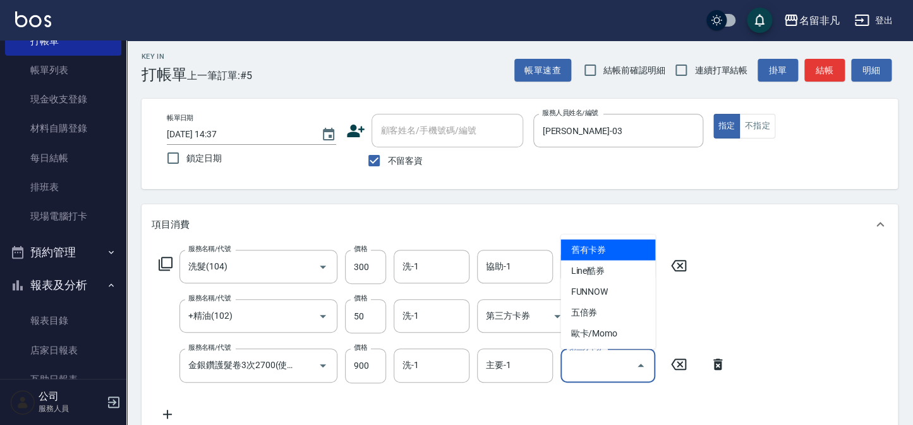
drag, startPoint x: 638, startPoint y: 242, endPoint x: 641, endPoint y: 290, distance: 48.1
click at [641, 242] on span "舊有卡券" at bounding box center [608, 250] width 95 height 21
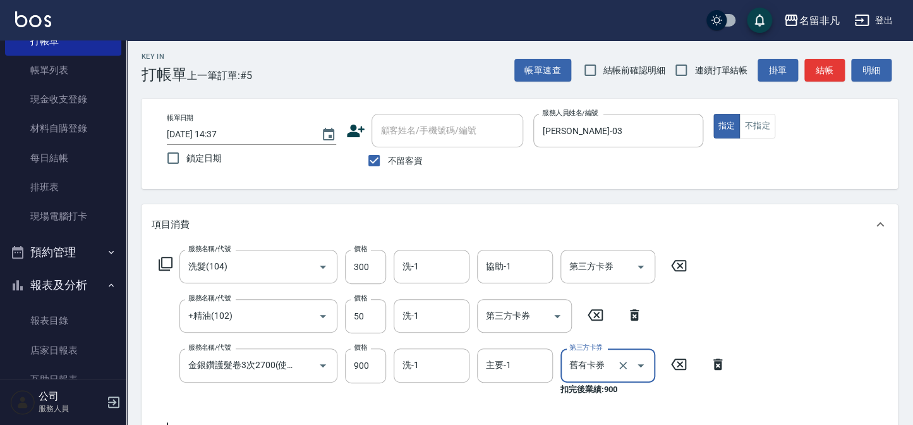
type input "舊有卡券"
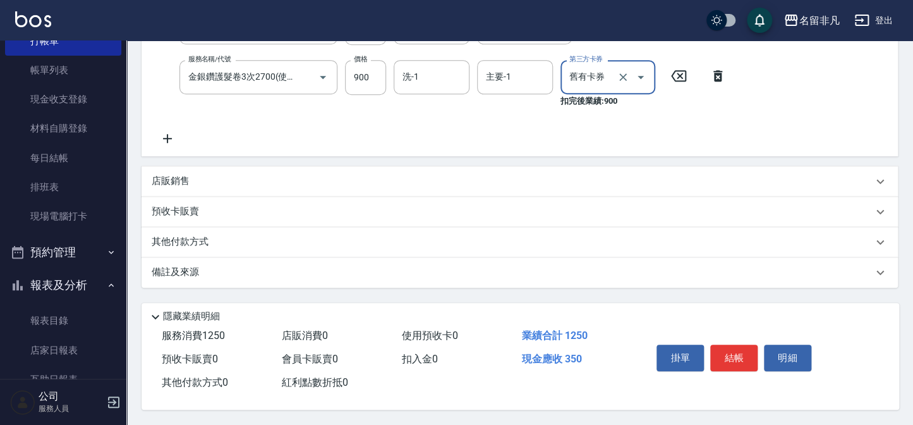
scroll to position [294, 0]
click at [449, 209] on div "項目消費 服務名稱/代號 洗髮(104) 服務名稱/代號 價格 300 價格 洗-1 洗-1 協助-1 協助-1 第三方卡券 第三方卡券 服務名稱/代號 +精…" at bounding box center [520, 101] width 757 height 371
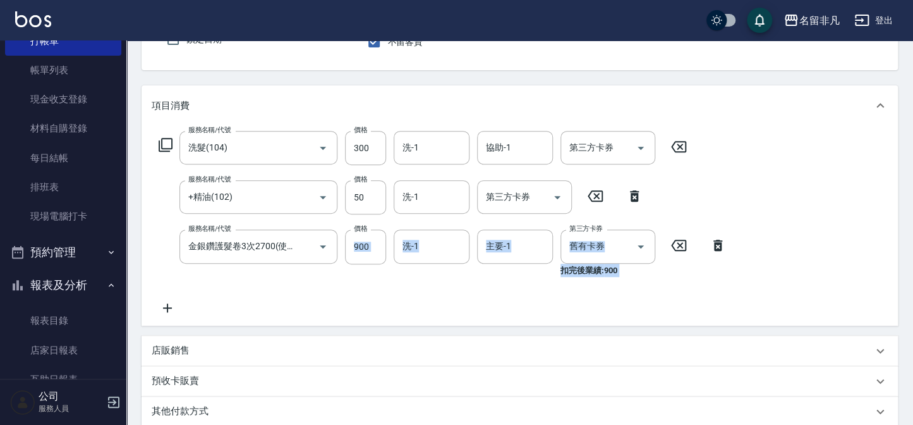
scroll to position [121, 0]
click at [495, 294] on div "服務名稱/代號 洗髮(104) 服務名稱/代號 價格 300 價格 洗-1 洗-1 協助-1 協助-1 第三方卡券 第三方卡券 服務名稱/代號 +精油(102…" at bounding box center [443, 223] width 582 height 184
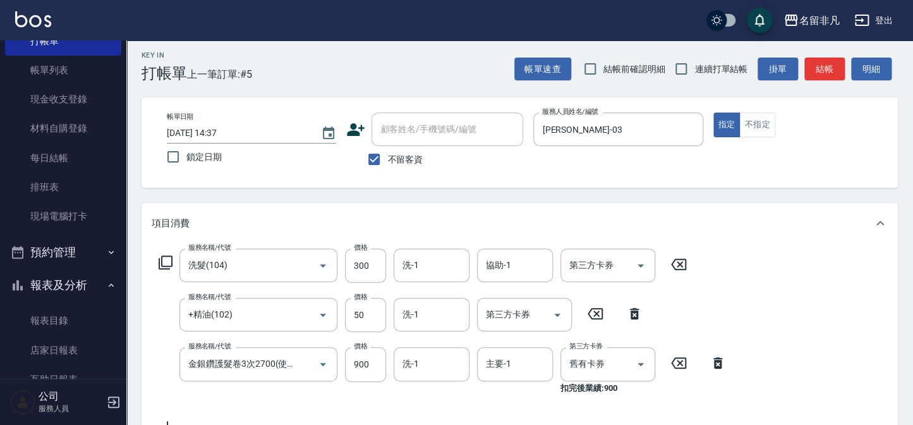
scroll to position [0, 0]
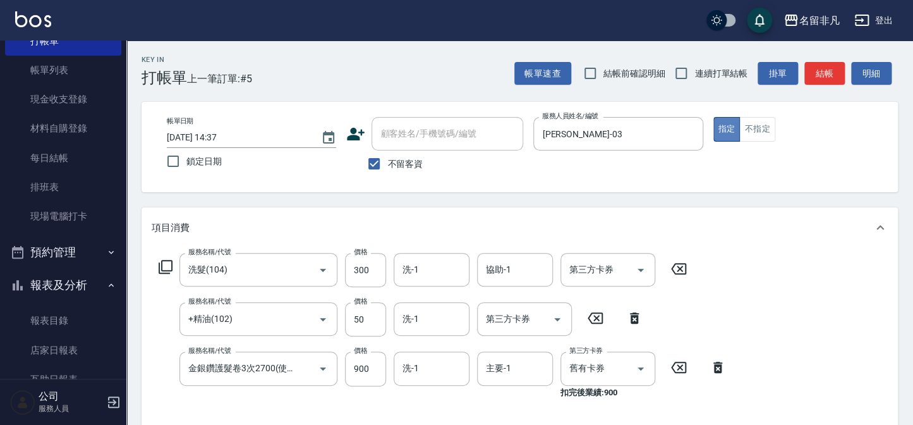
click at [724, 127] on button "指定" at bounding box center [727, 129] width 27 height 25
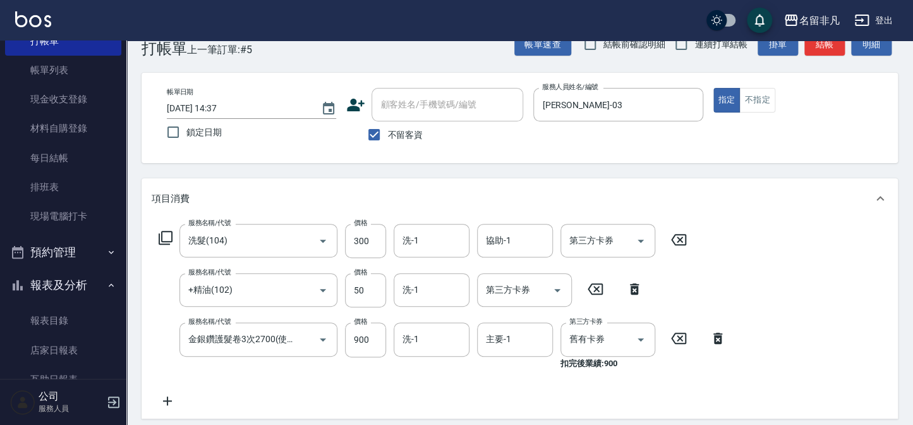
scroll to position [6, 0]
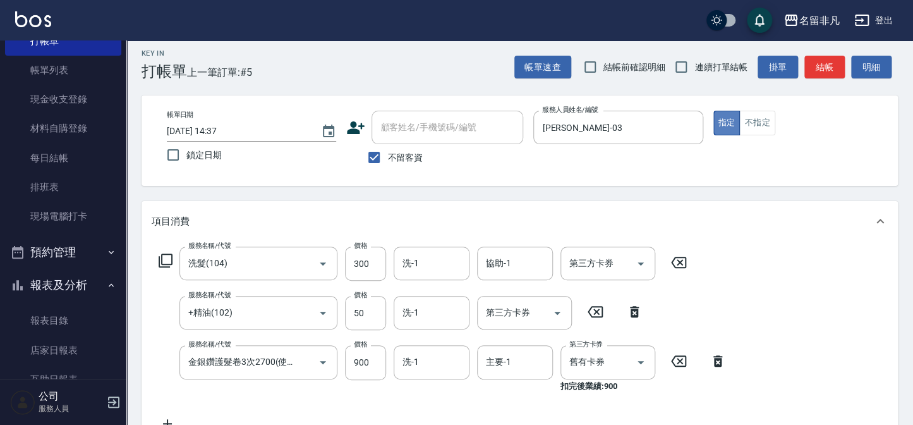
click at [727, 119] on button "指定" at bounding box center [727, 123] width 27 height 25
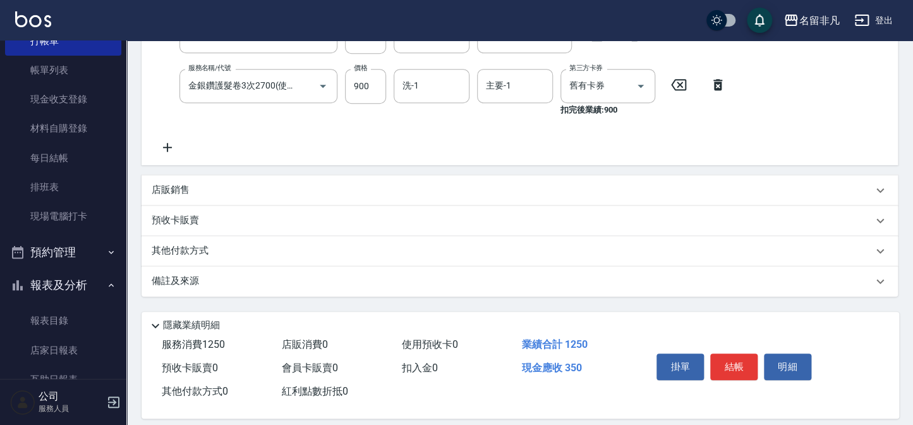
scroll to position [294, 0]
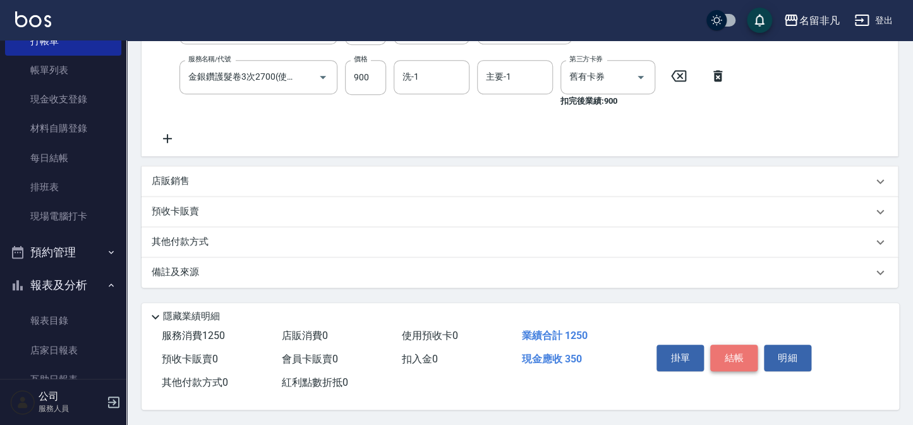
click at [740, 350] on button "結帳" at bounding box center [733, 357] width 47 height 27
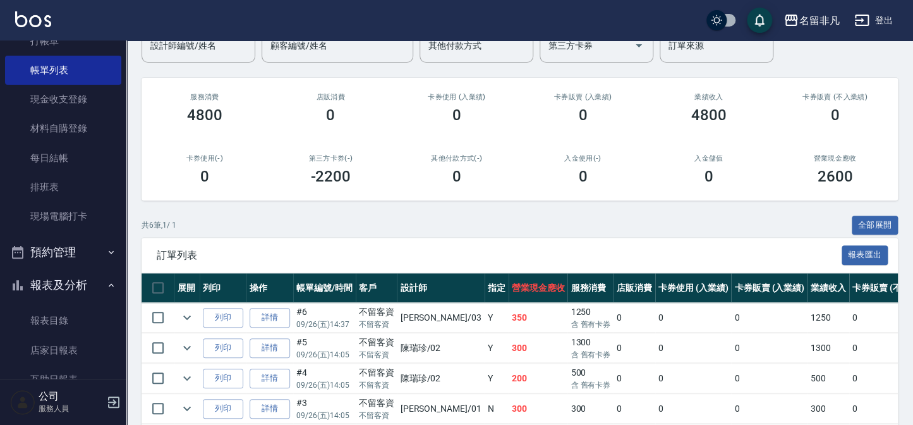
scroll to position [172, 0]
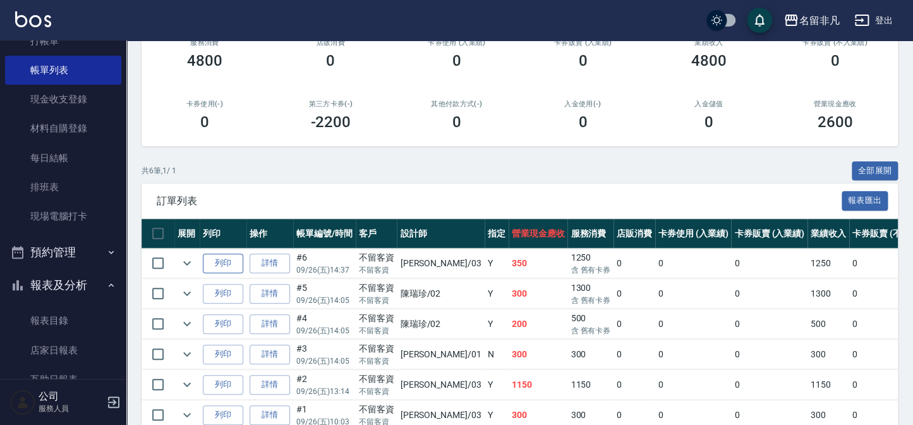
click at [221, 259] on button "列印" at bounding box center [223, 263] width 40 height 20
